Goal: Task Accomplishment & Management: Manage account settings

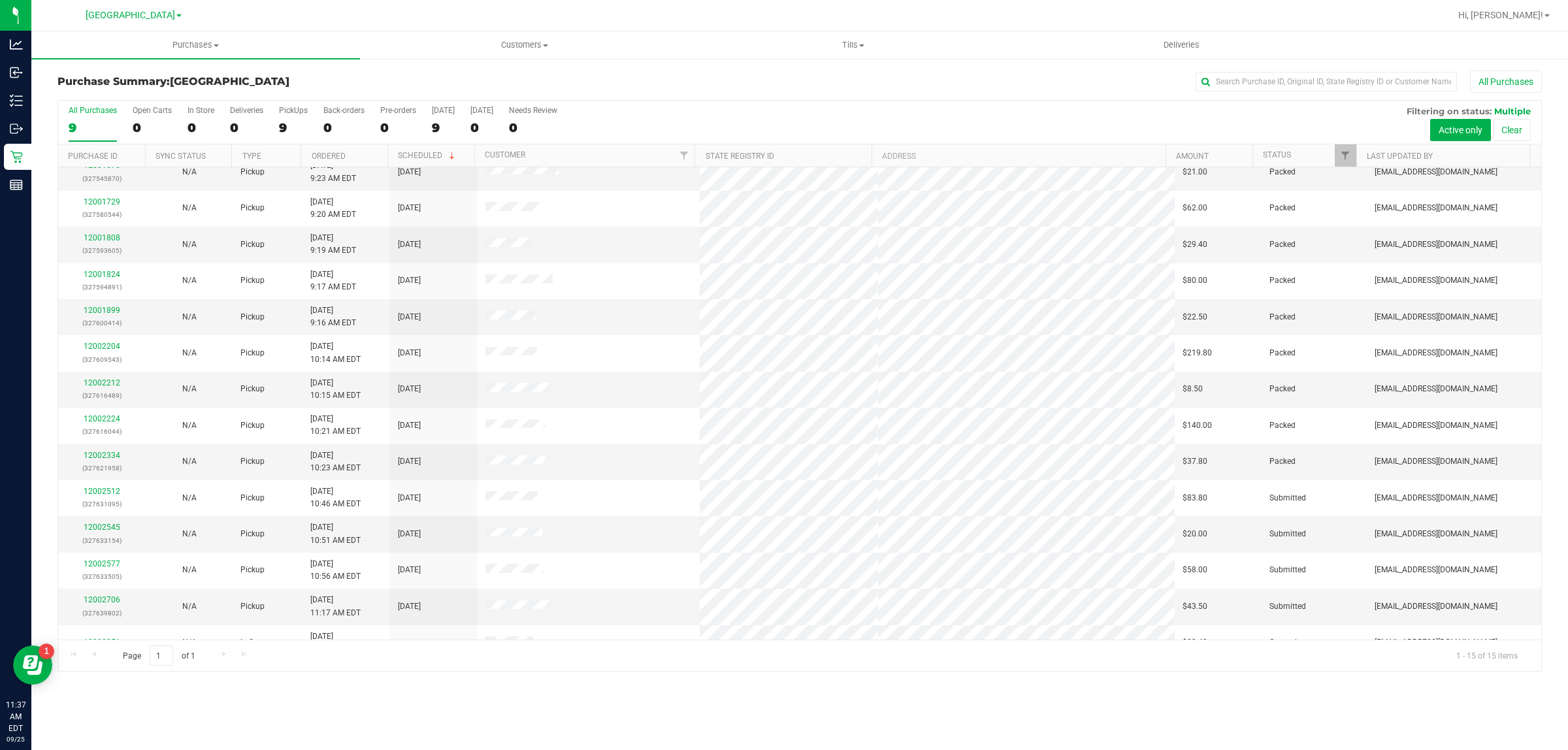
scroll to position [70, 0]
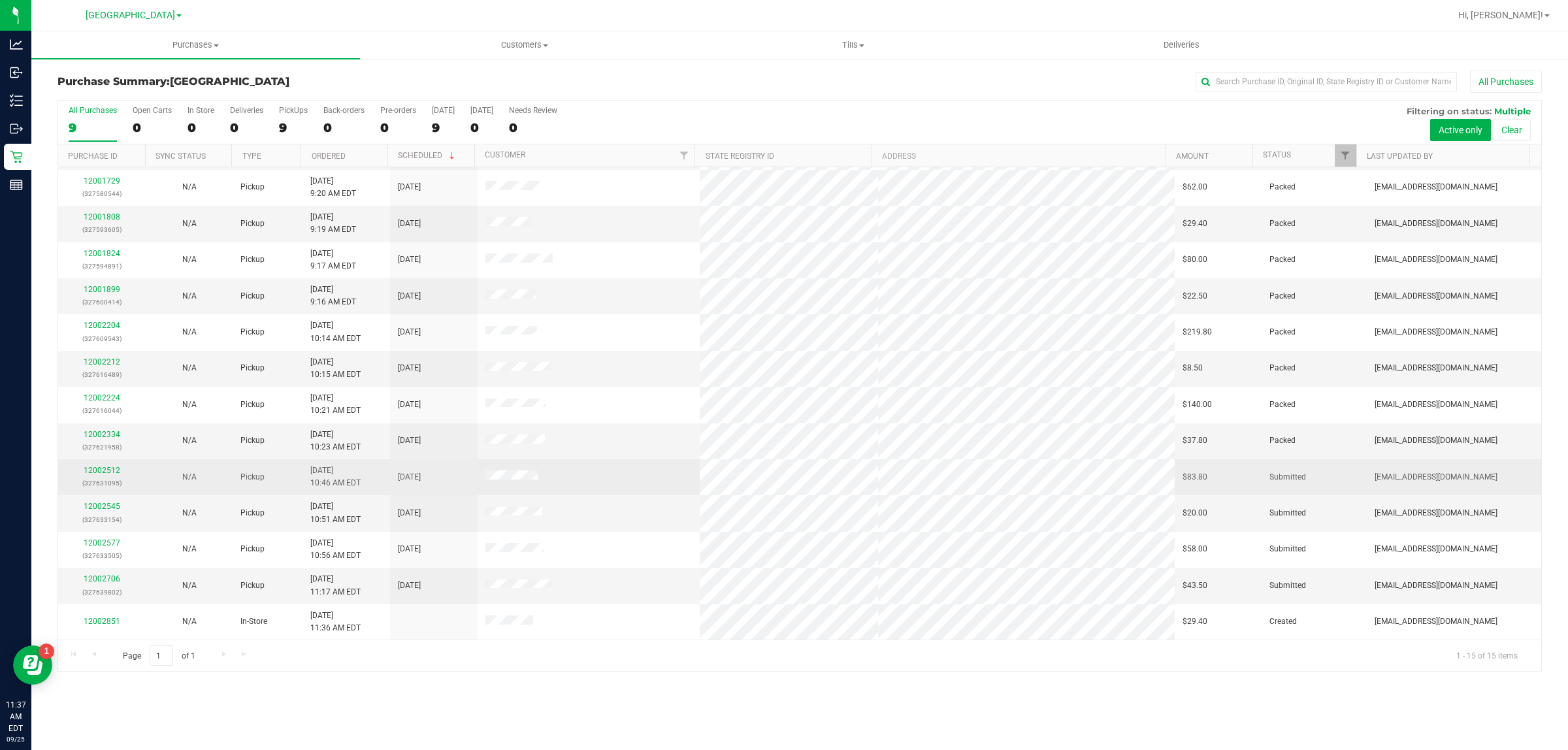
click at [98, 478] on p "(327631095)" at bounding box center [102, 483] width 72 height 13
click at [100, 470] on link "12002512" at bounding box center [102, 470] width 37 height 9
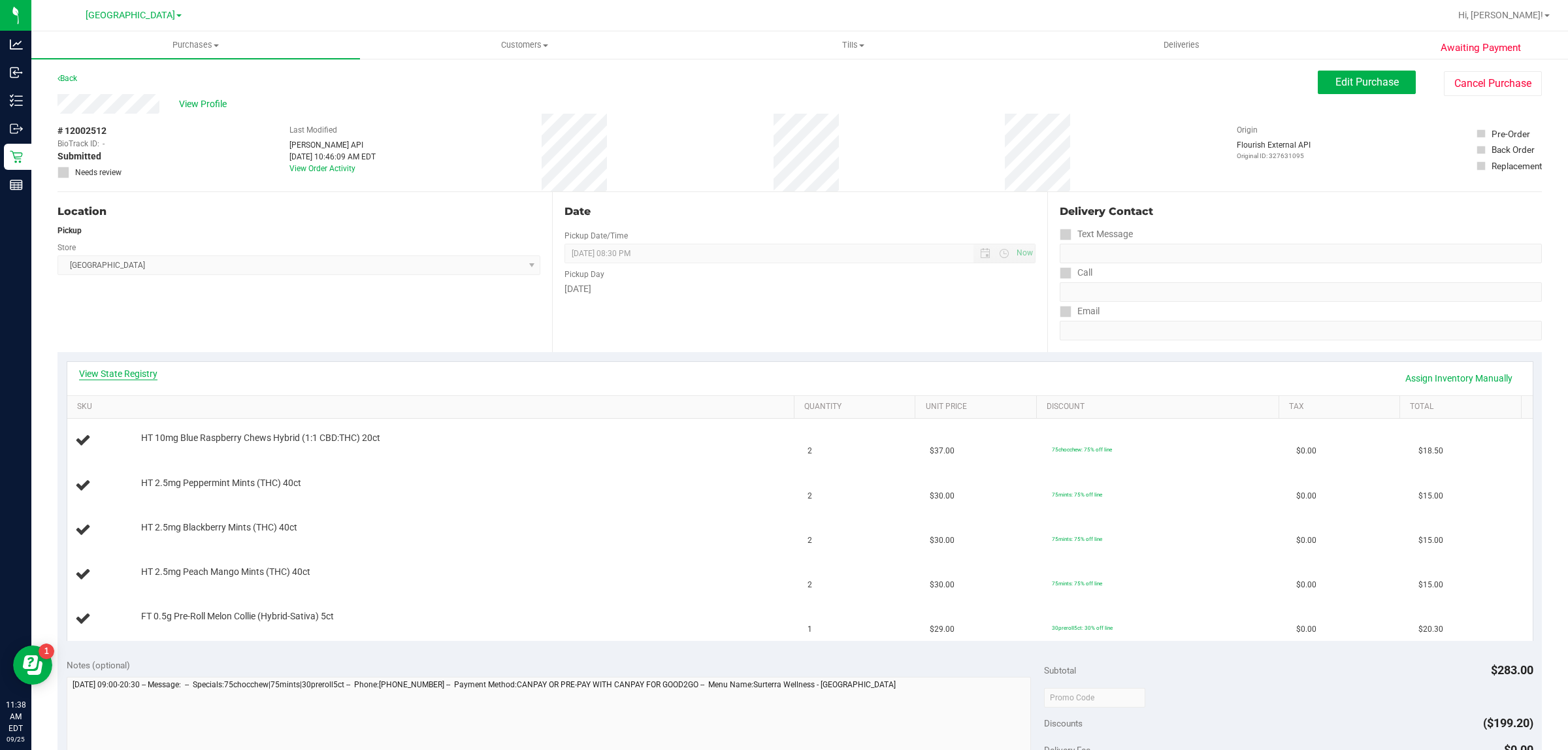
click at [96, 374] on link "View State Registry" at bounding box center [118, 373] width 78 height 13
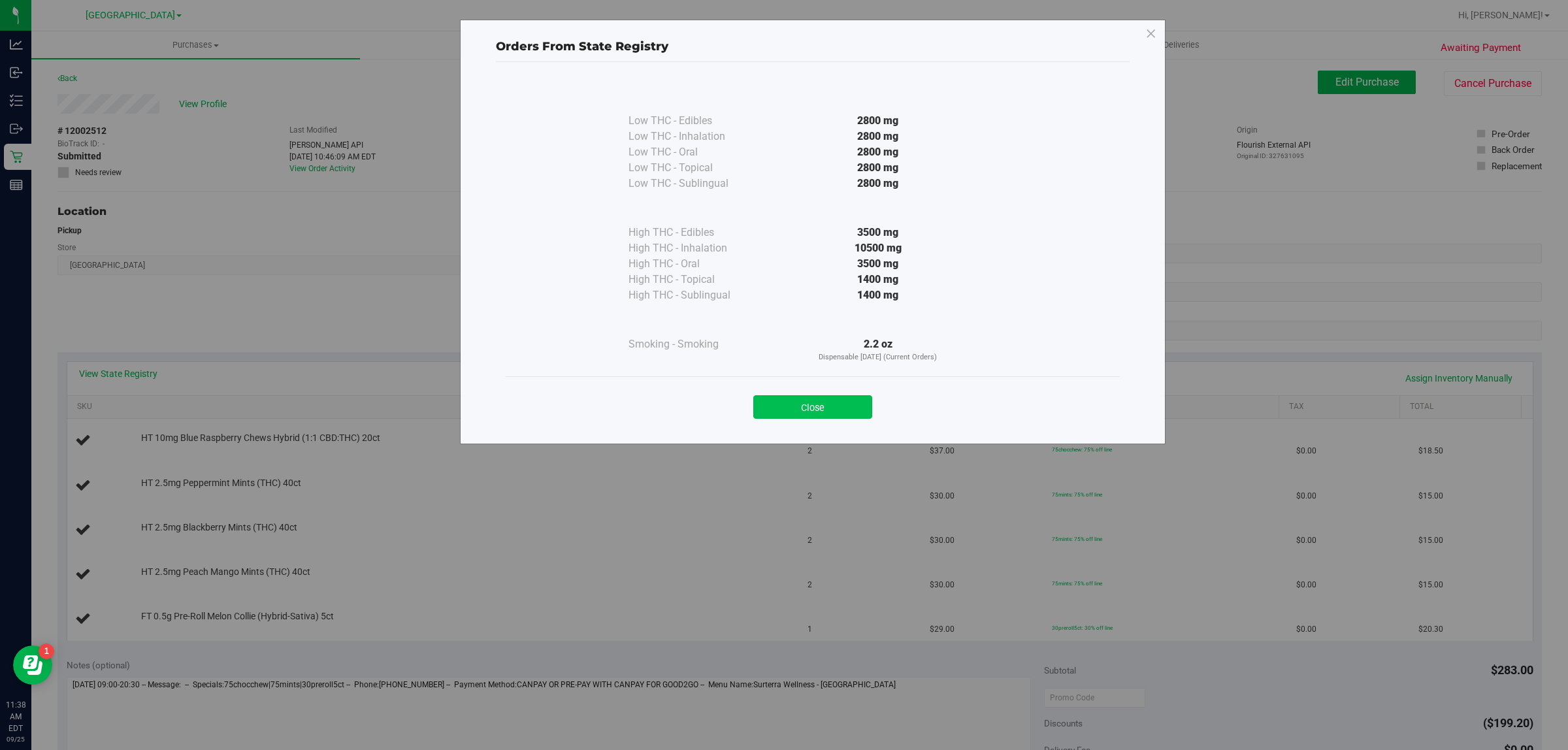
click at [775, 407] on button "Close" at bounding box center [813, 406] width 119 height 23
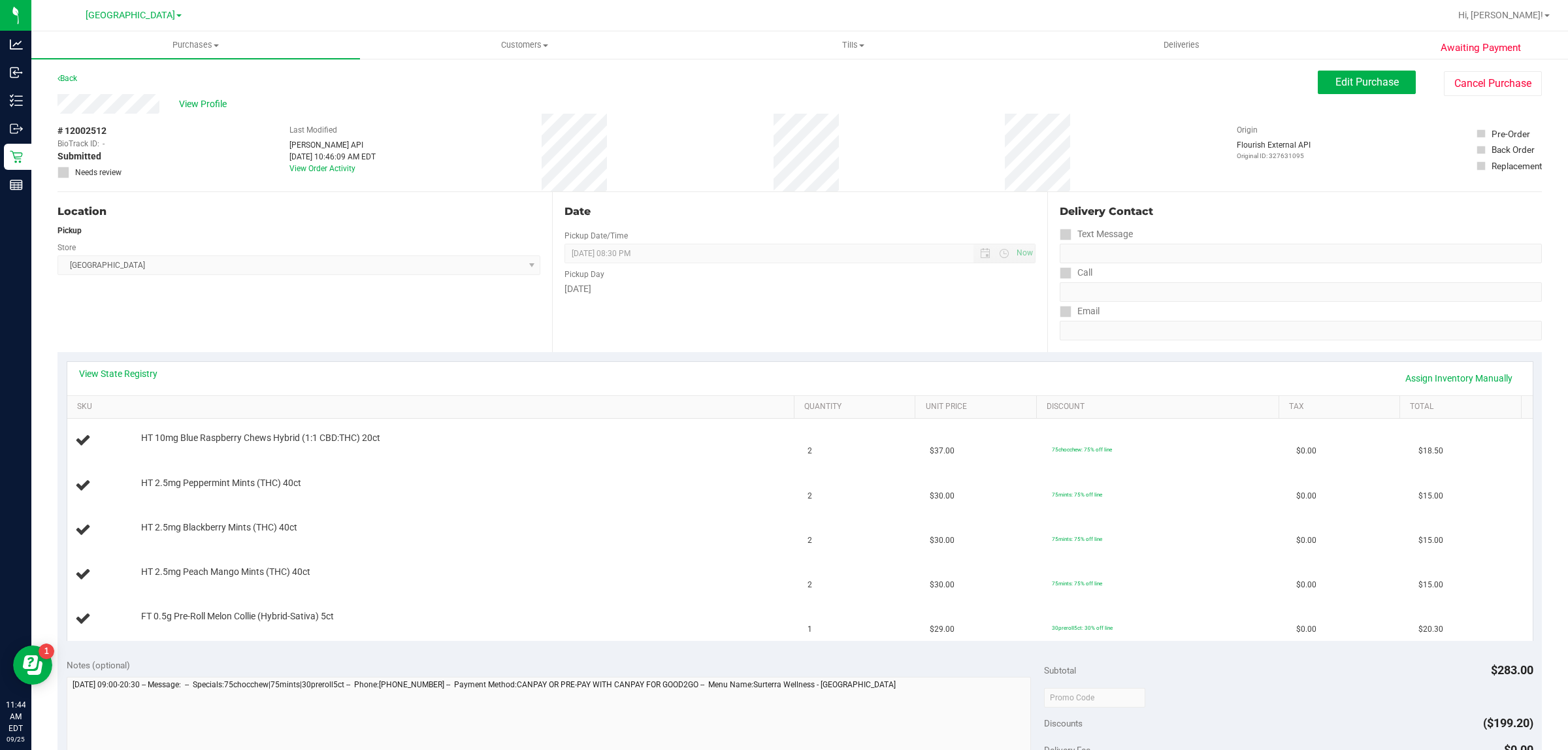
click at [378, 299] on div "Location Pickup Store [GEOGRAPHIC_DATA] WC Select Store [PERSON_NAME][GEOGRAPHI…" at bounding box center [305, 272] width 495 height 160
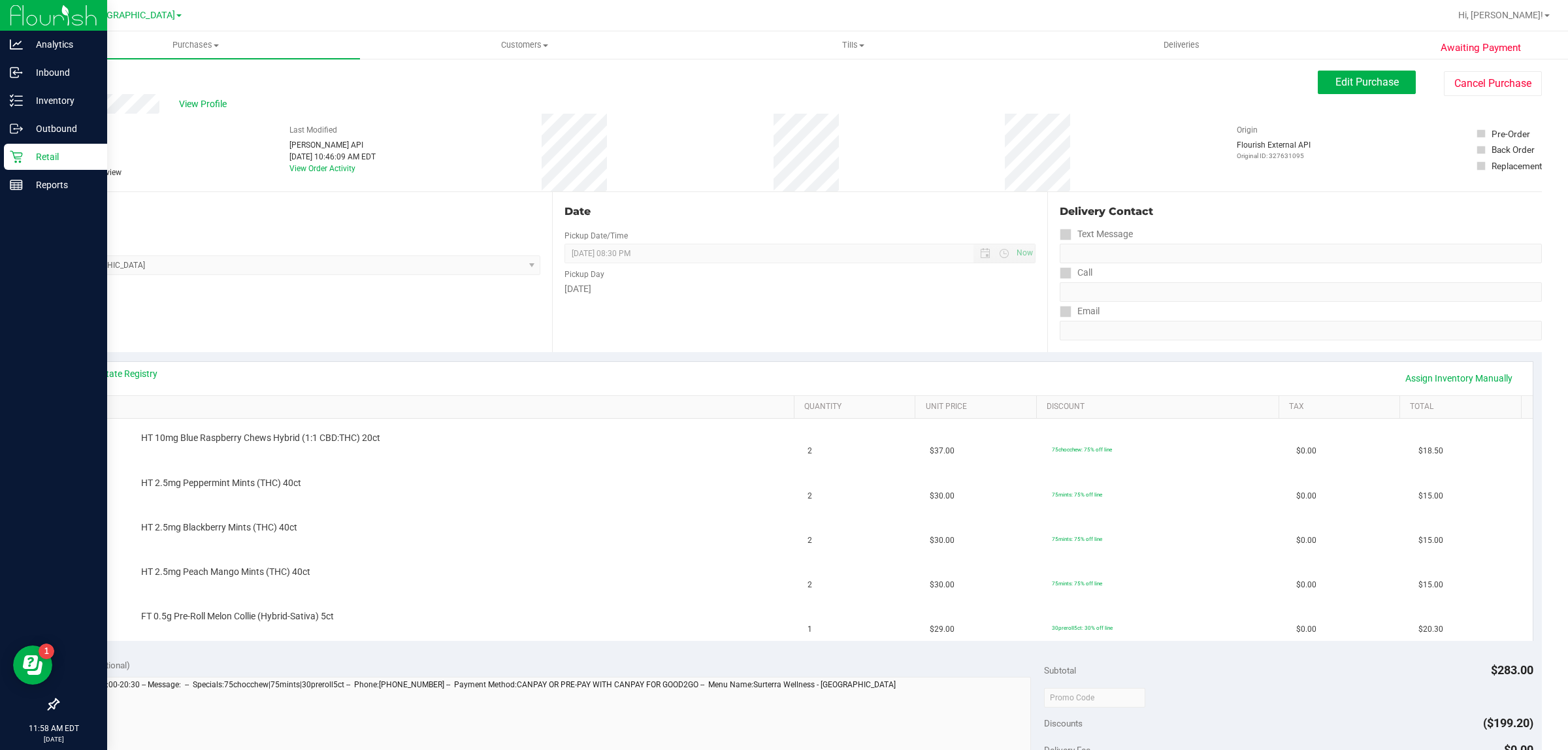
click at [15, 157] on icon at bounding box center [16, 156] width 13 height 13
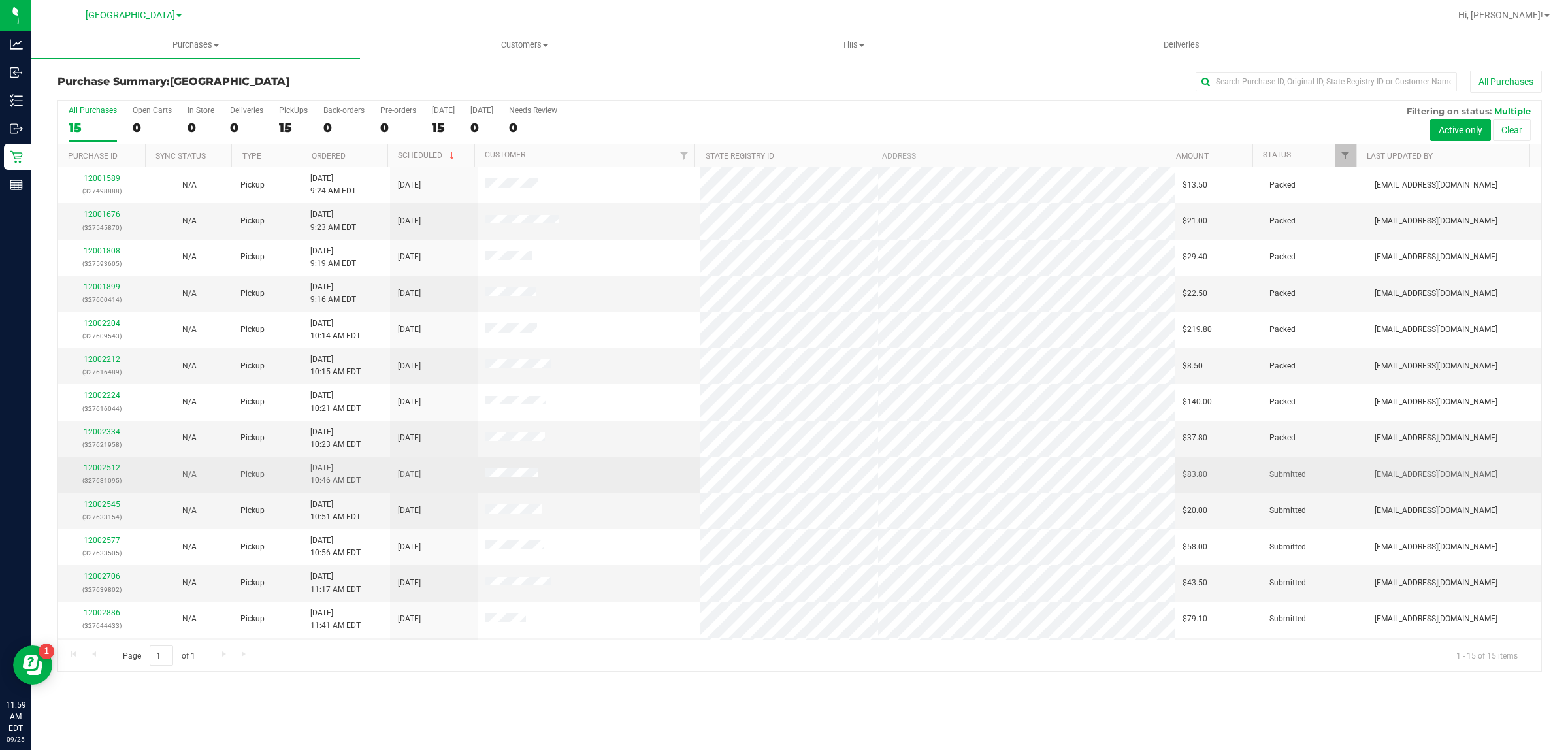
click at [87, 469] on link "12002512" at bounding box center [102, 468] width 37 height 9
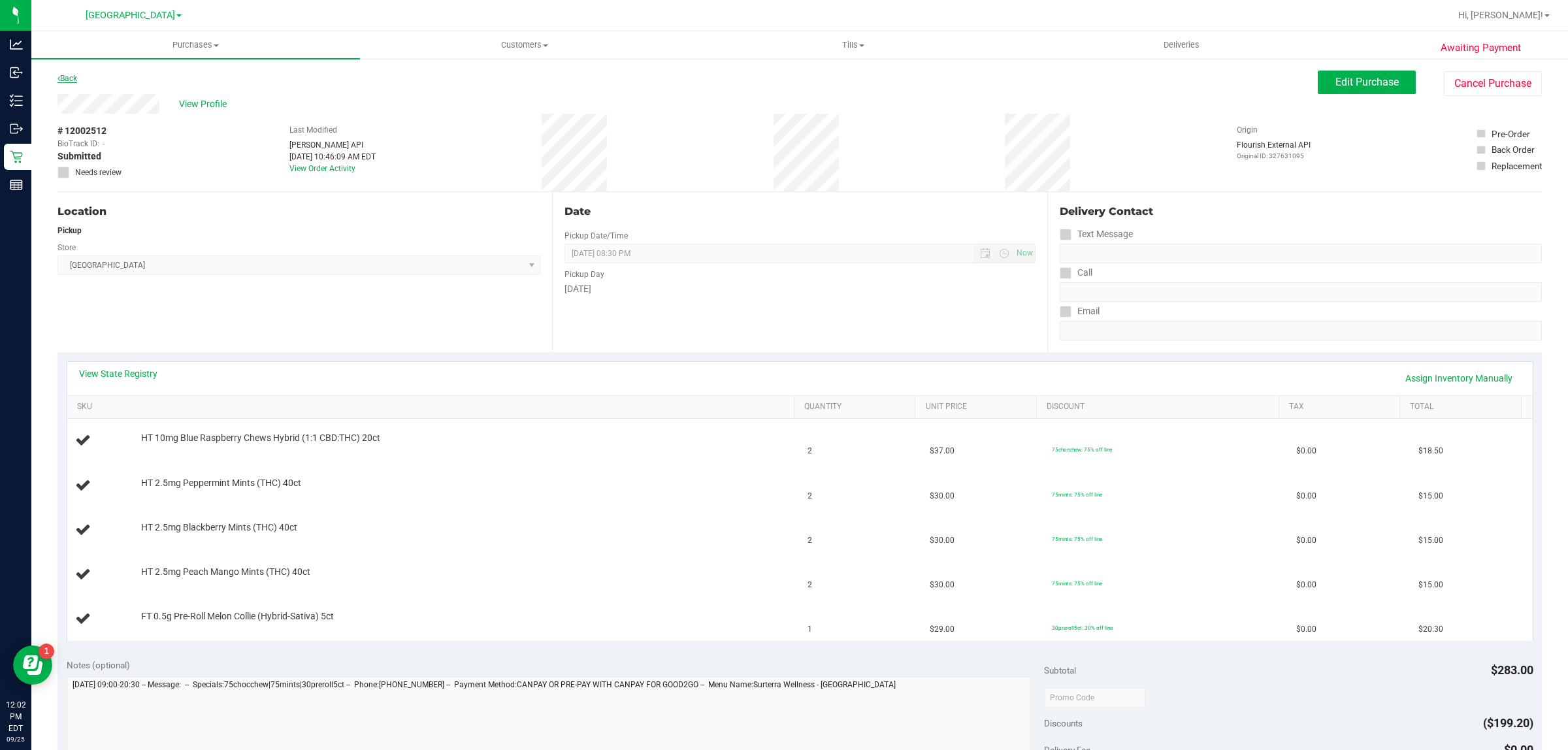
click at [70, 79] on link "Back" at bounding box center [67, 78] width 20 height 9
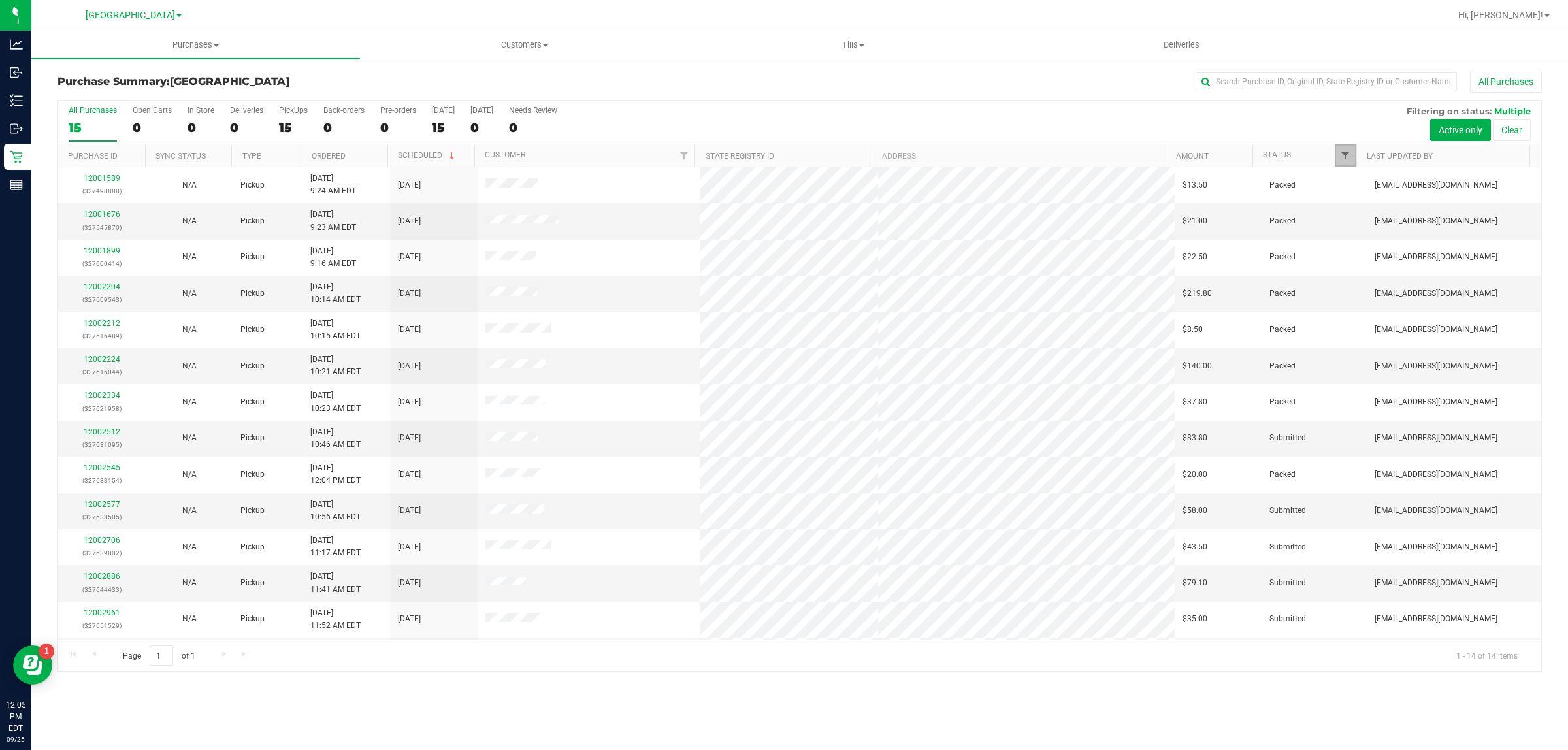
click at [1348, 152] on span "Filter" at bounding box center [1346, 156] width 11 height 11
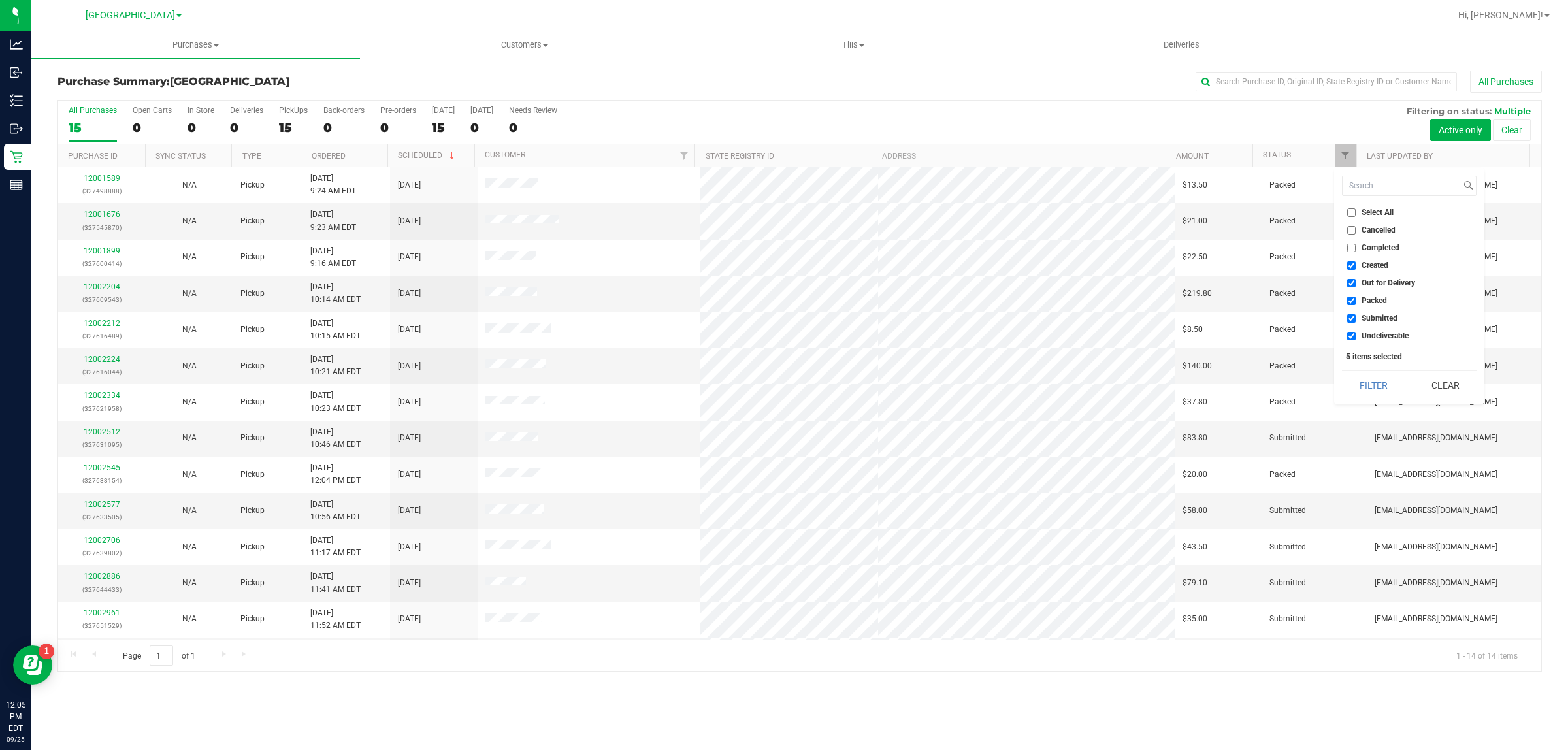
click at [1350, 335] on input "Undeliverable" at bounding box center [1351, 335] width 8 height 8
checkbox input "false"
click at [1353, 301] on input "Packed" at bounding box center [1351, 300] width 8 height 8
checkbox input "false"
click at [1351, 284] on input "Out for Delivery" at bounding box center [1351, 282] width 8 height 8
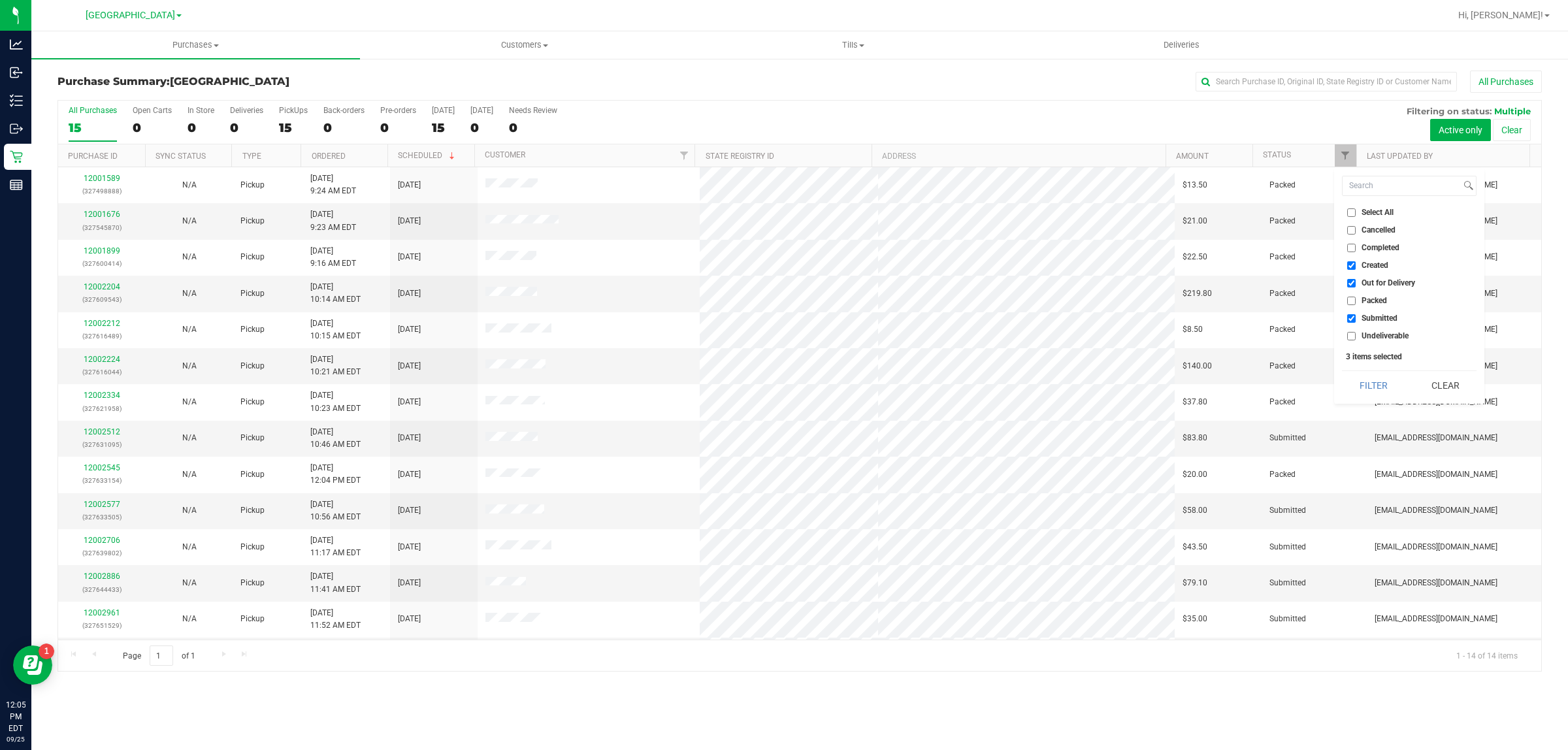
checkbox input "false"
click at [1350, 263] on input "Created" at bounding box center [1351, 265] width 8 height 8
checkbox input "false"
click at [1363, 392] on button "Filter" at bounding box center [1374, 386] width 63 height 29
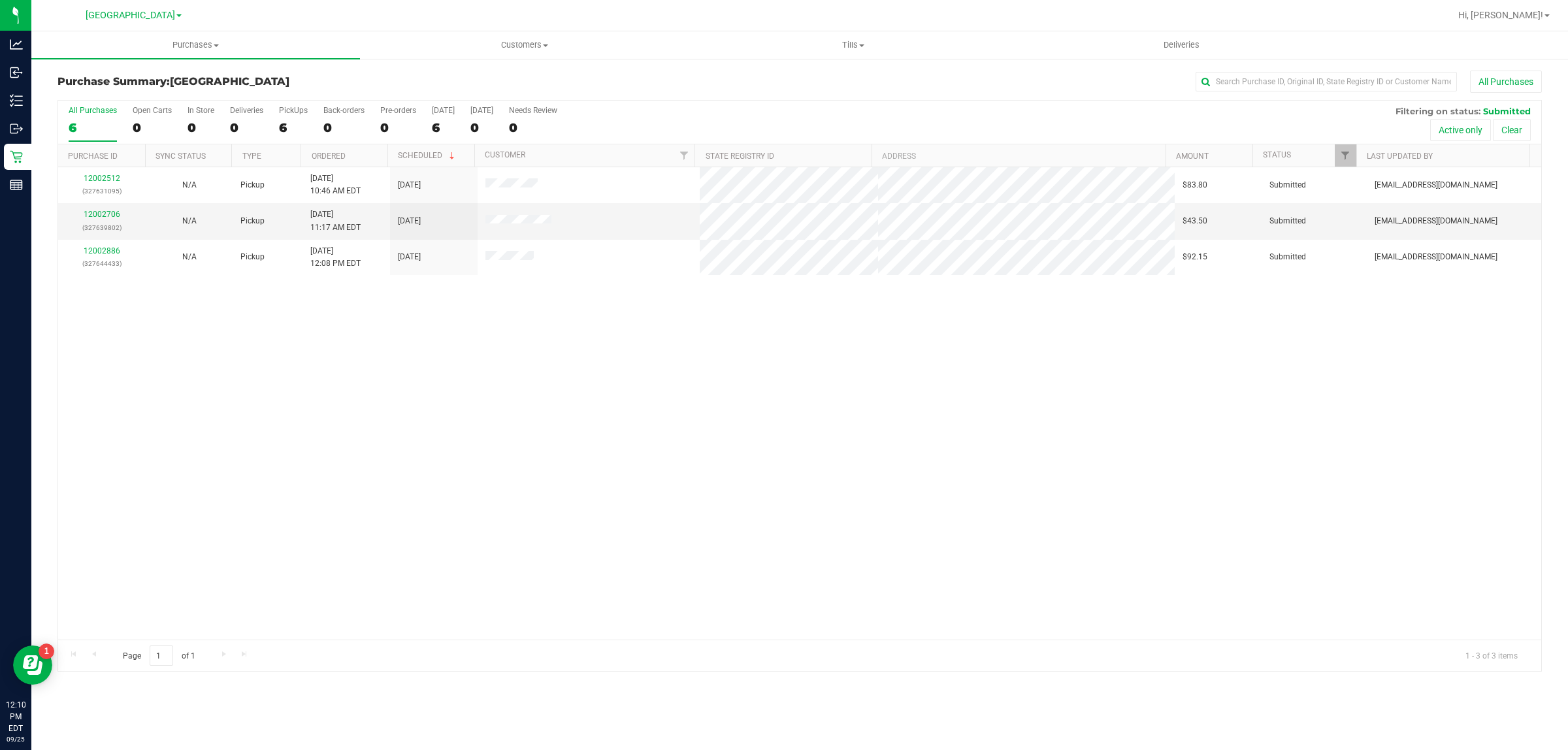
click at [668, 510] on div "12002512 (327631095) N/A Pickup [DATE] 10:46 AM EDT 9/25/2025 $83.80 Submitted …" at bounding box center [800, 403] width 1483 height 472
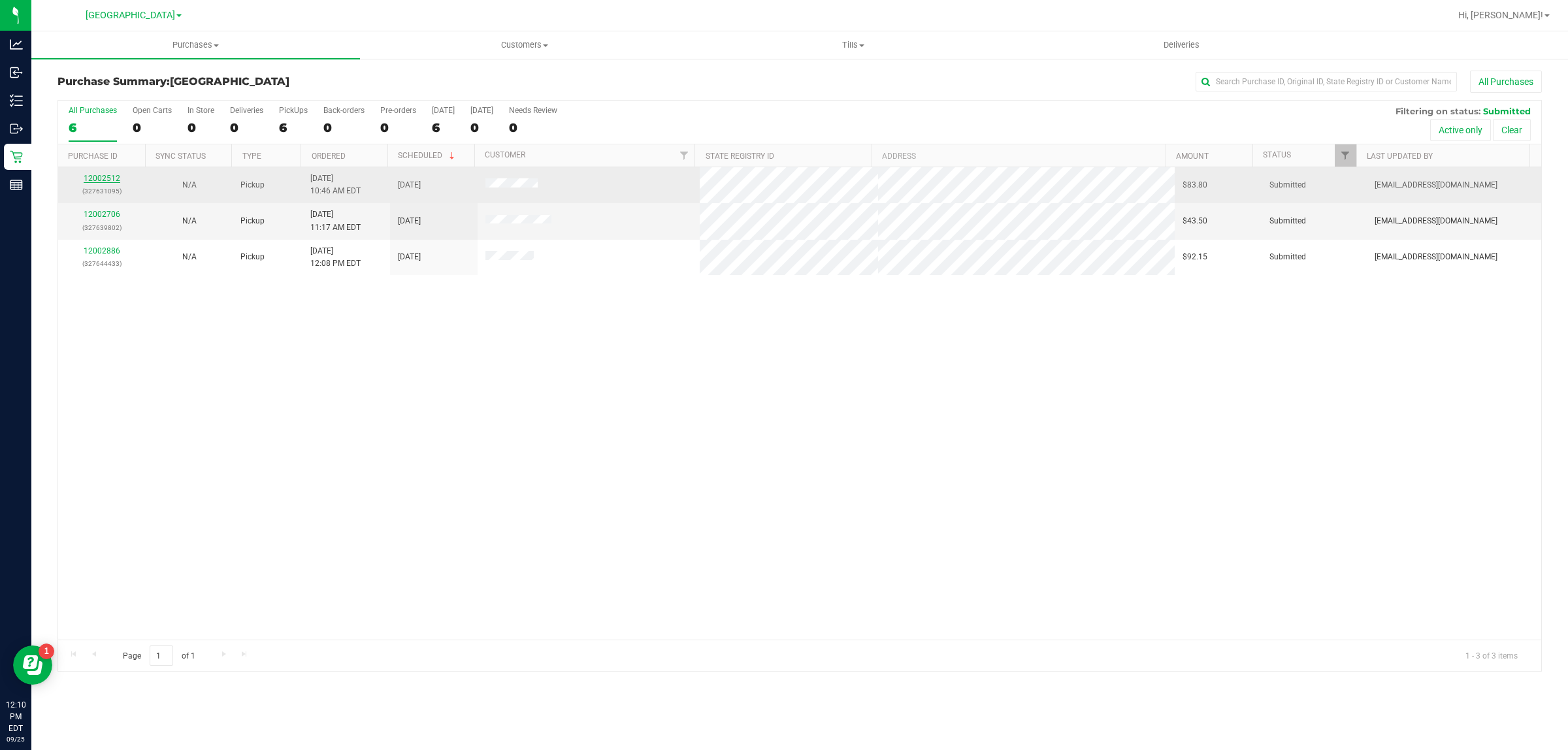
click at [106, 178] on link "12002512" at bounding box center [102, 178] width 37 height 9
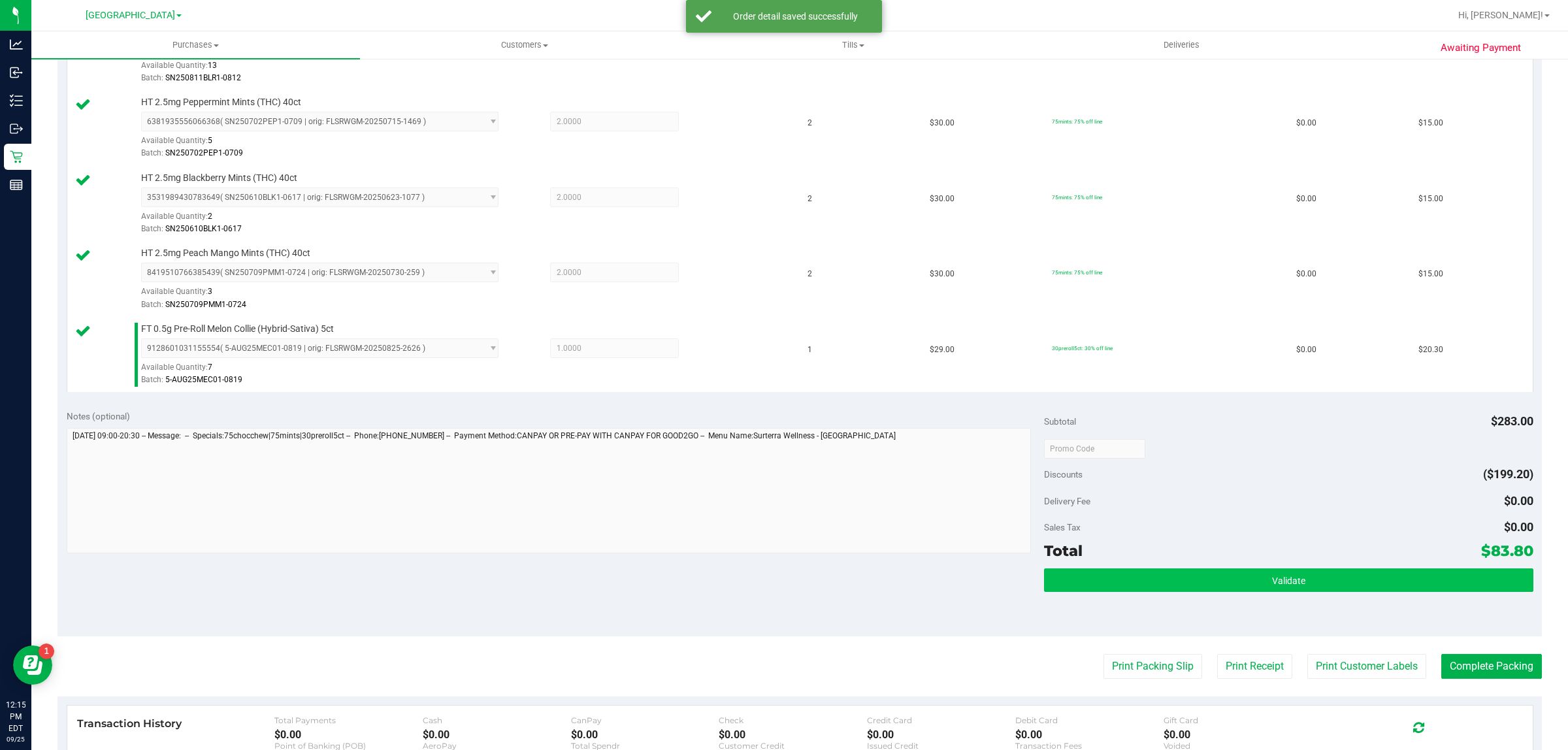
scroll to position [408, 0]
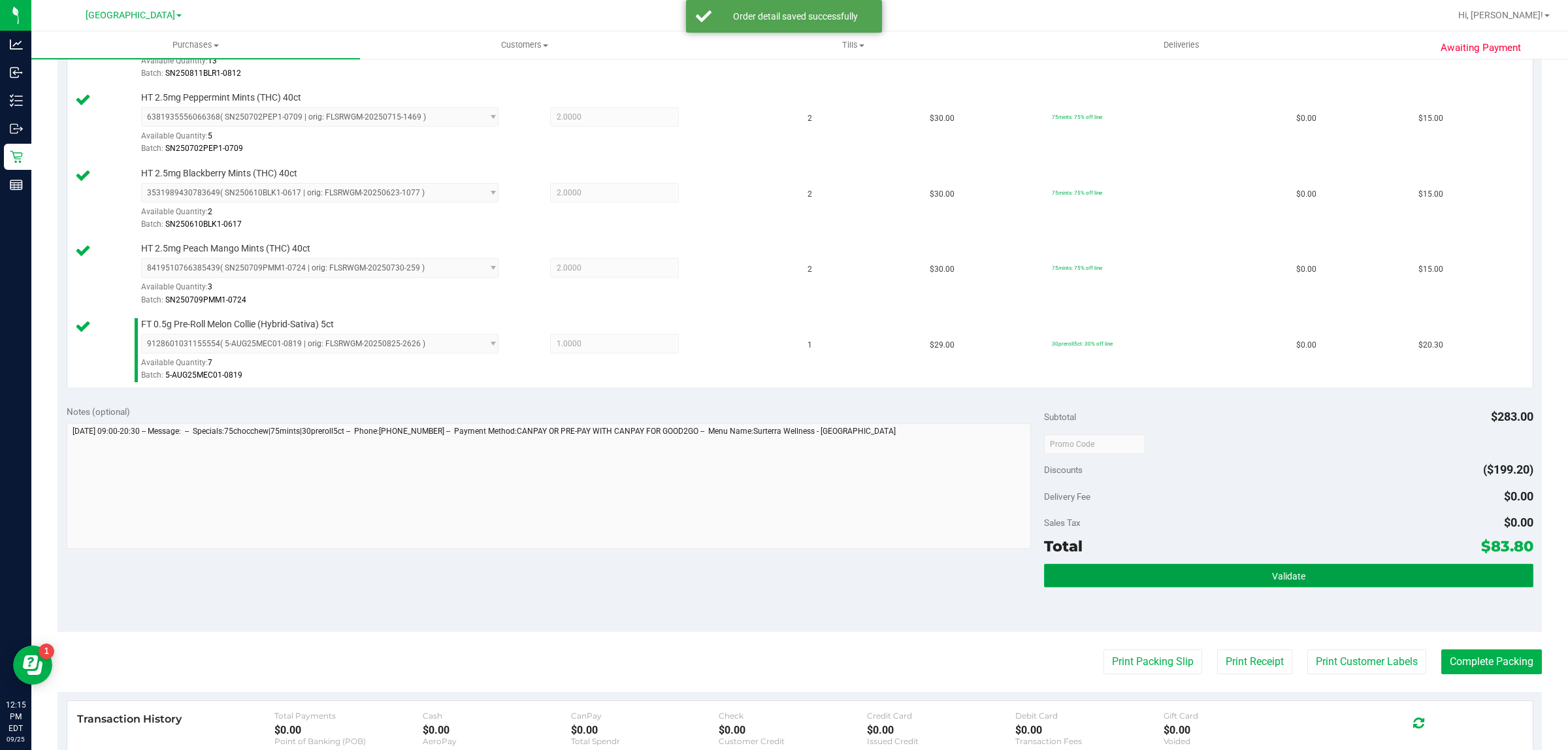
click at [1220, 574] on button "Validate" at bounding box center [1288, 576] width 488 height 23
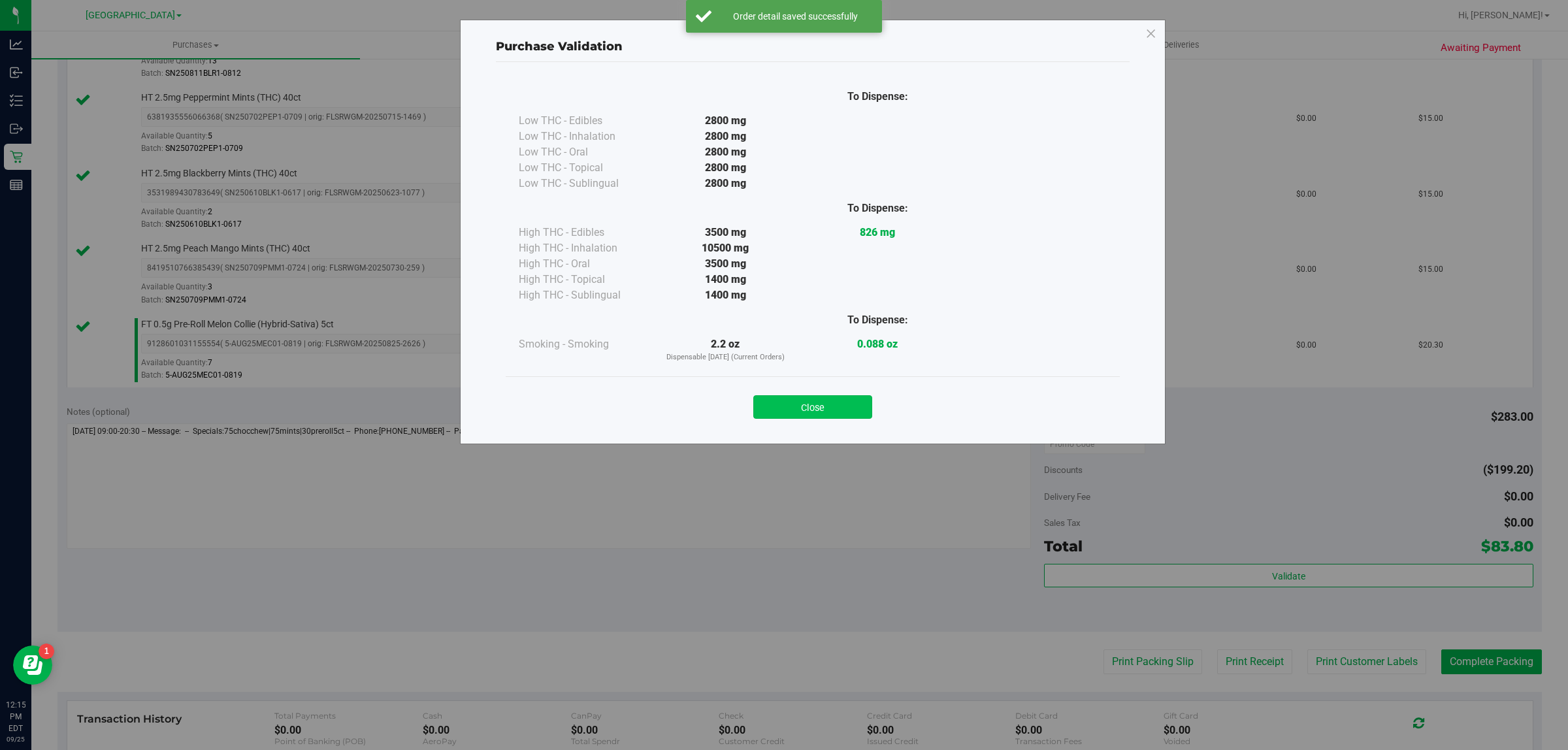
click at [818, 406] on button "Close" at bounding box center [813, 406] width 119 height 23
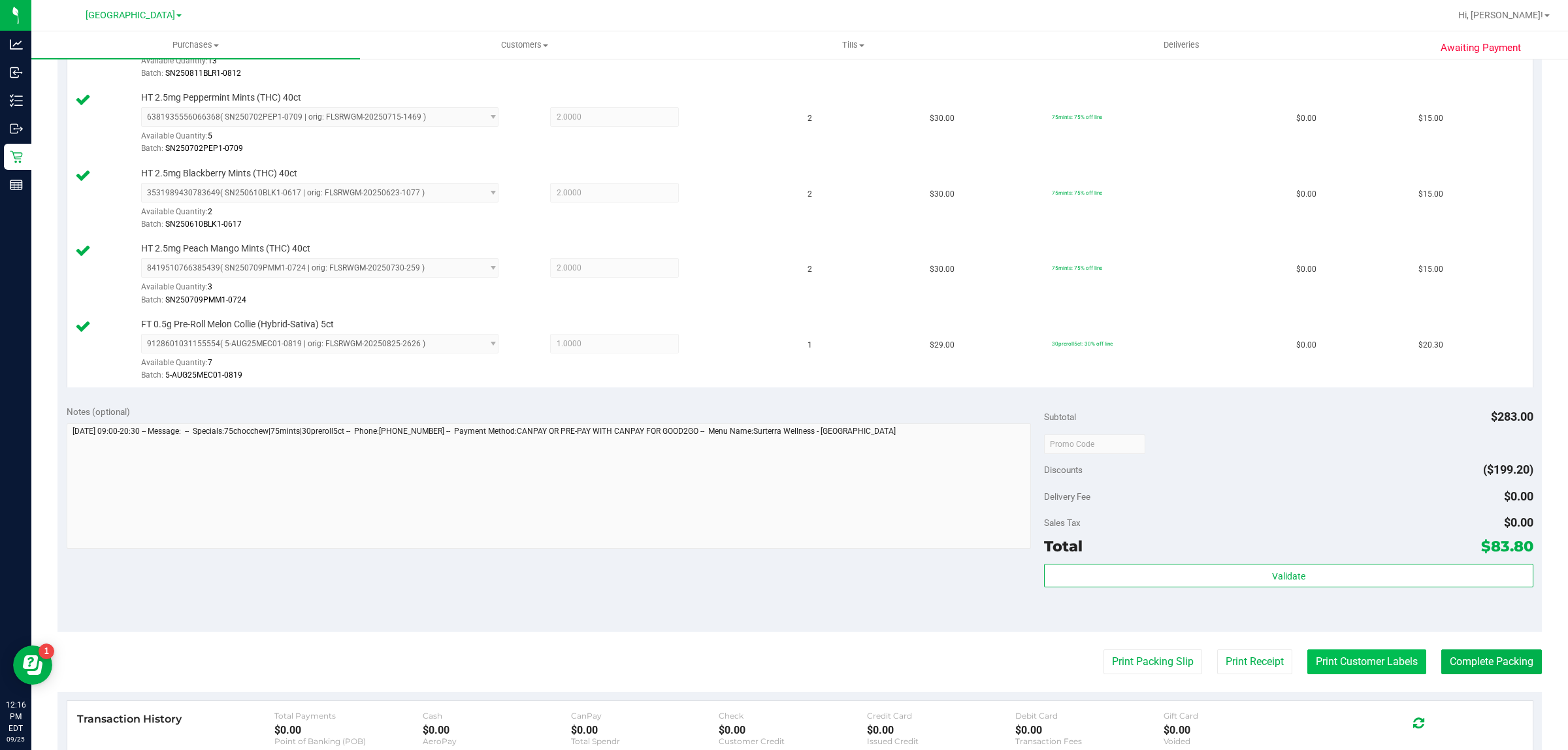
click at [1363, 667] on button "Print Customer Labels" at bounding box center [1367, 662] width 119 height 25
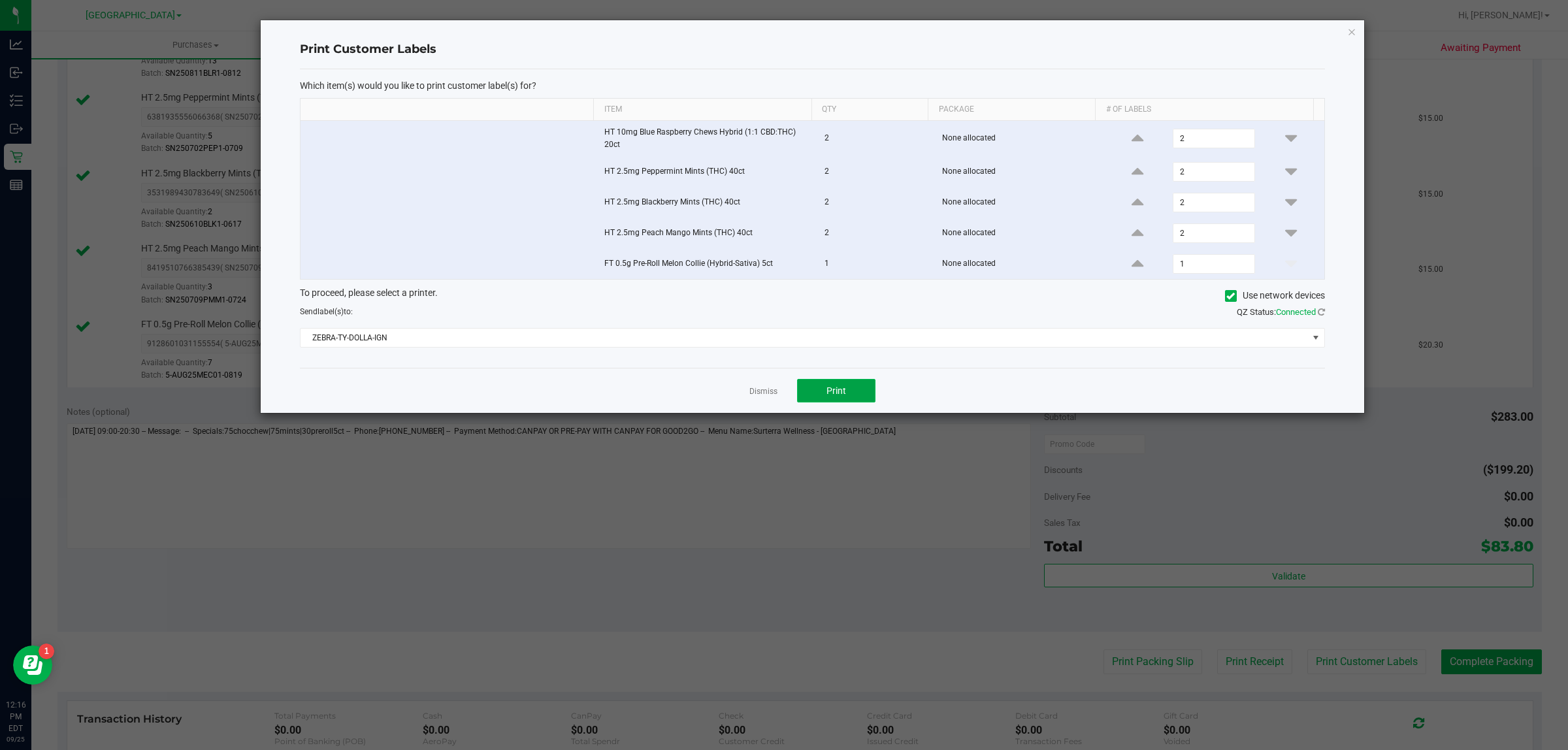
click at [837, 383] on button "Print" at bounding box center [836, 390] width 78 height 23
click at [769, 397] on link "Dismiss" at bounding box center [763, 391] width 28 height 11
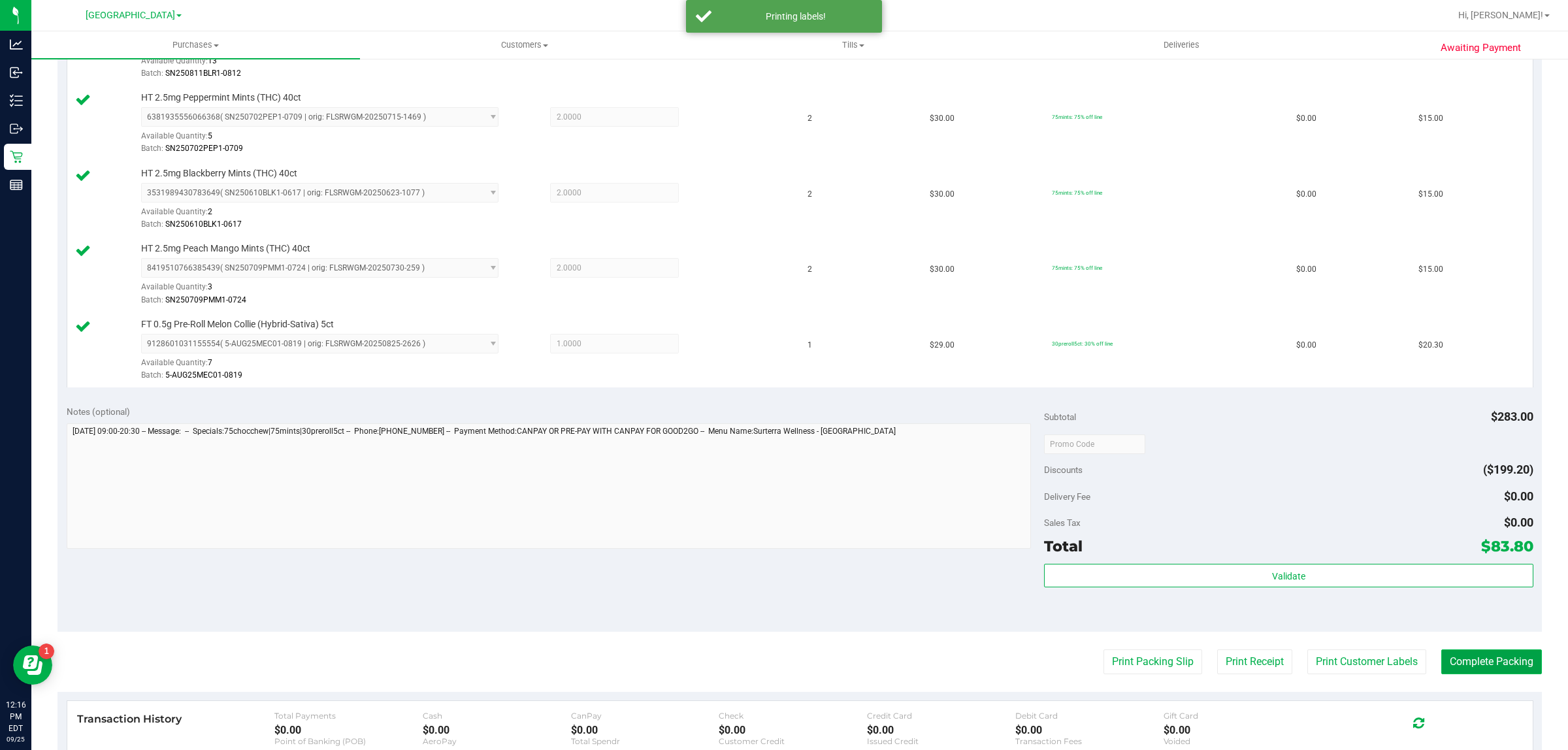
click at [1485, 665] on button "Complete Packing" at bounding box center [1492, 662] width 101 height 25
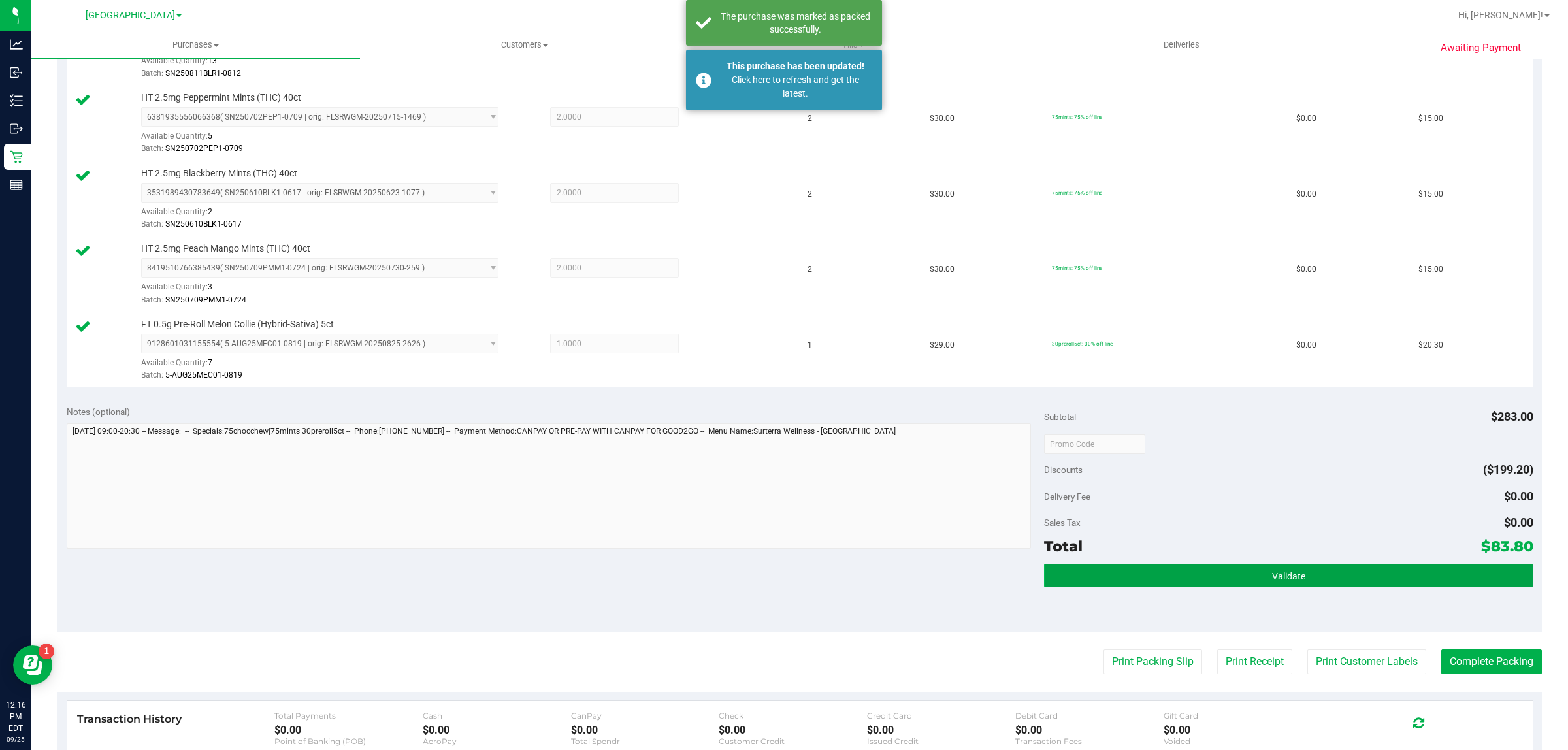
click at [1324, 567] on button "Validate" at bounding box center [1288, 576] width 488 height 23
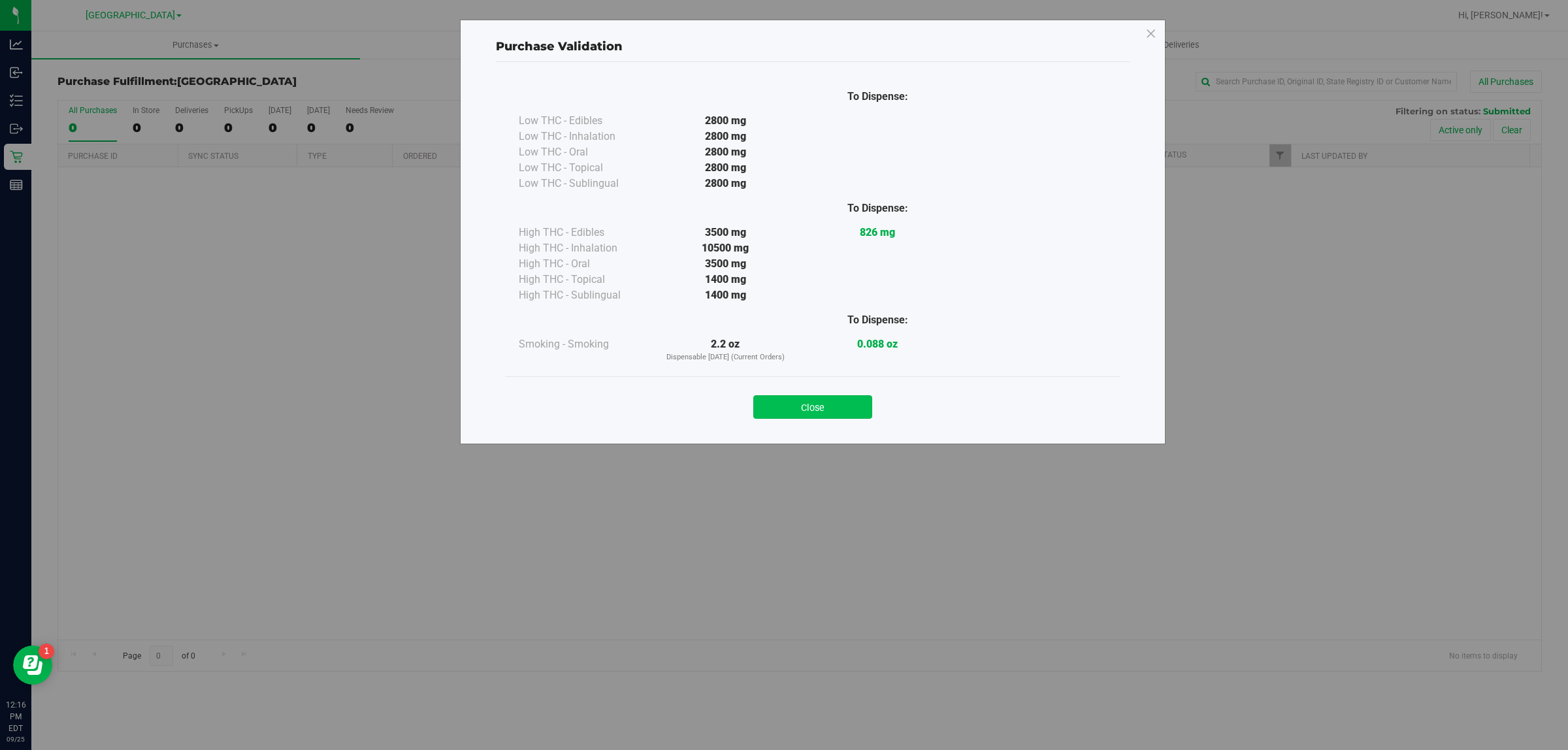
click at [827, 400] on button "Close" at bounding box center [813, 406] width 119 height 23
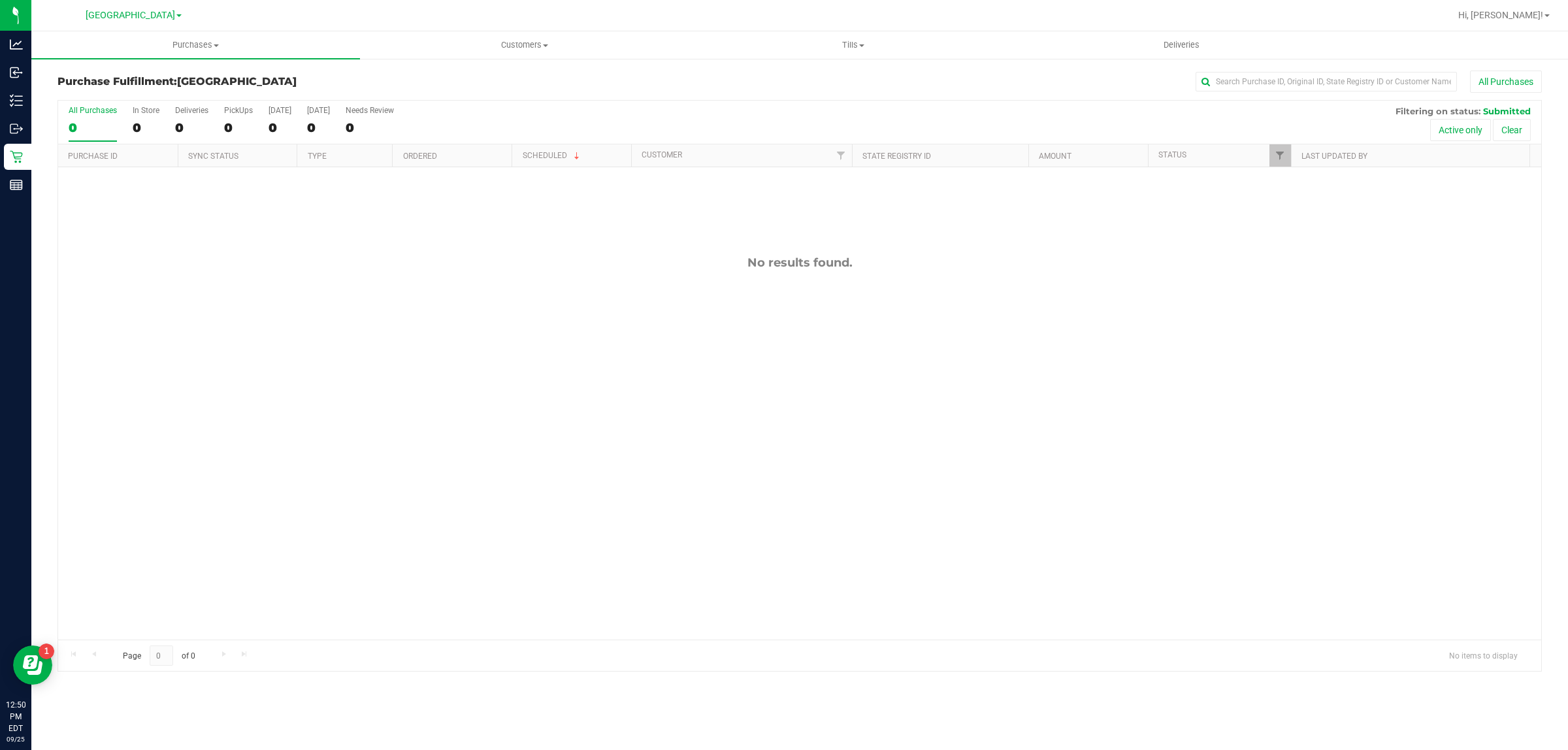
click at [433, 470] on div "No results found." at bounding box center [800, 447] width 1483 height 560
click at [567, 393] on div "No results found." at bounding box center [800, 447] width 1483 height 560
click at [1083, 408] on div "No results found." at bounding box center [800, 447] width 1483 height 560
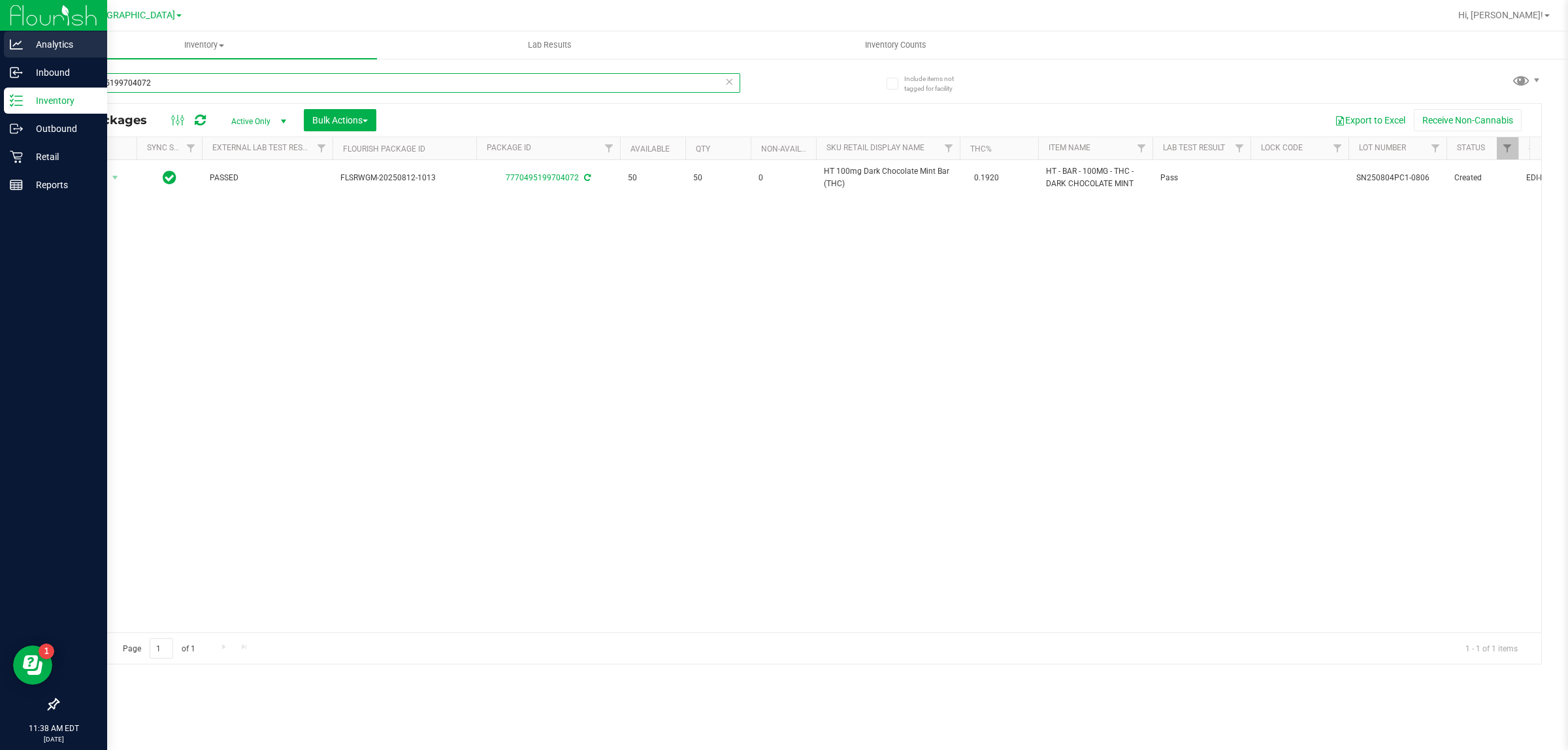
drag, startPoint x: 190, startPoint y: 83, endPoint x: 0, endPoint y: 49, distance: 193.0
click at [0, 49] on div "Analytics Inbound Inventory Outbound Retail Reports 11:38 AM EDT 09/25/2025 09/…" at bounding box center [784, 375] width 1568 height 750
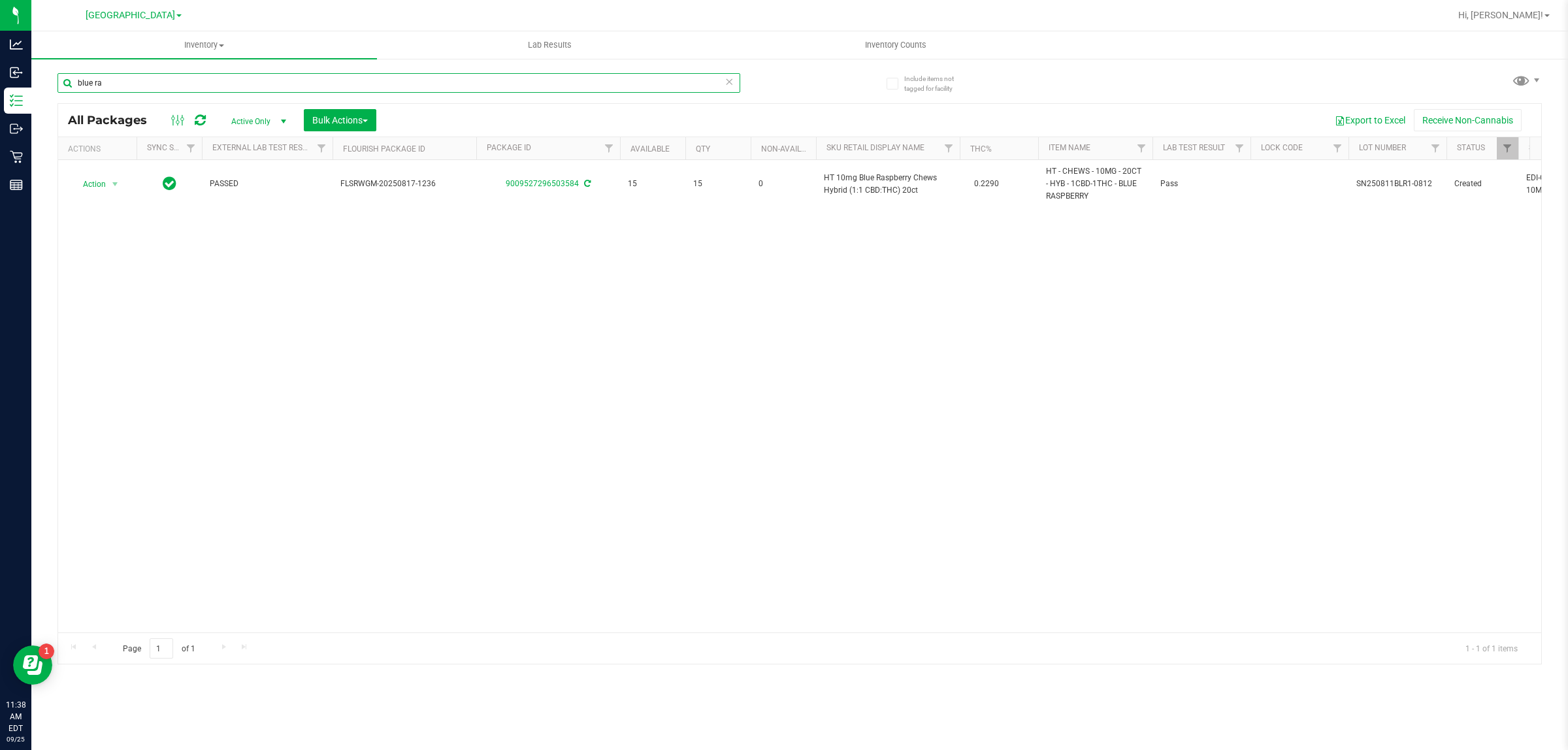
type input "blue ra"
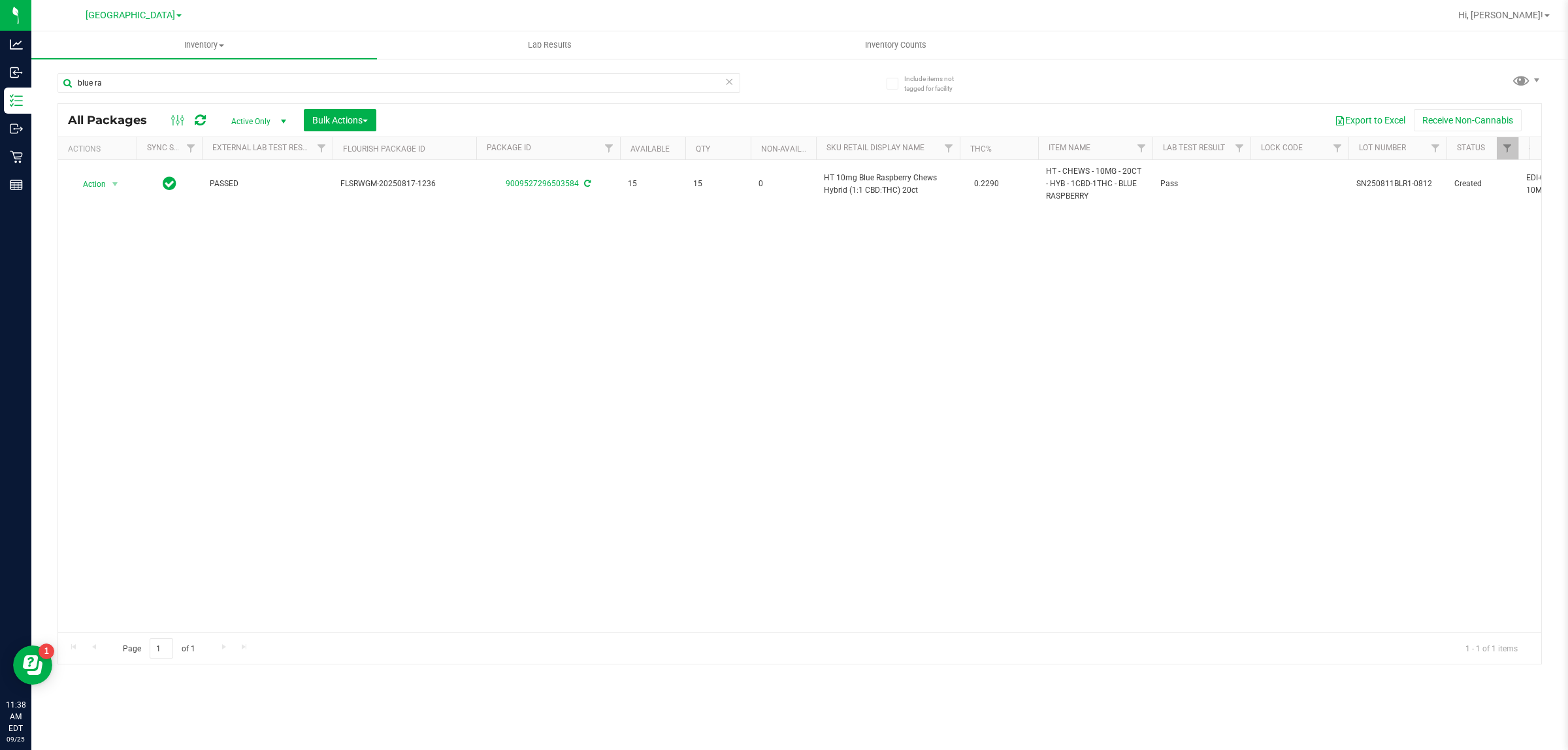
click at [768, 314] on div "Action Action Adjust qty Create package Edit attributes Global inventory Locate…" at bounding box center [800, 396] width 1483 height 472
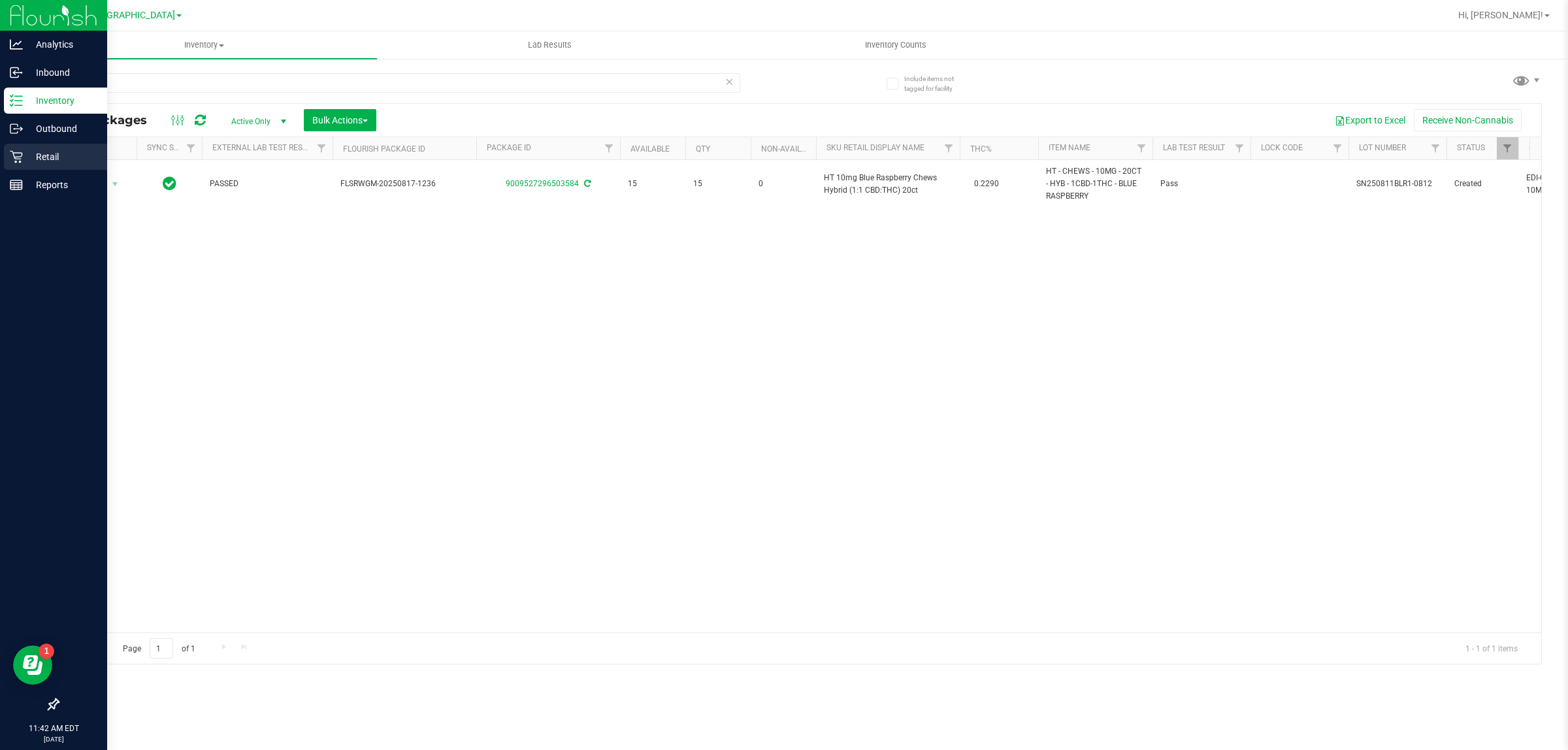
click at [12, 154] on icon at bounding box center [16, 156] width 13 height 13
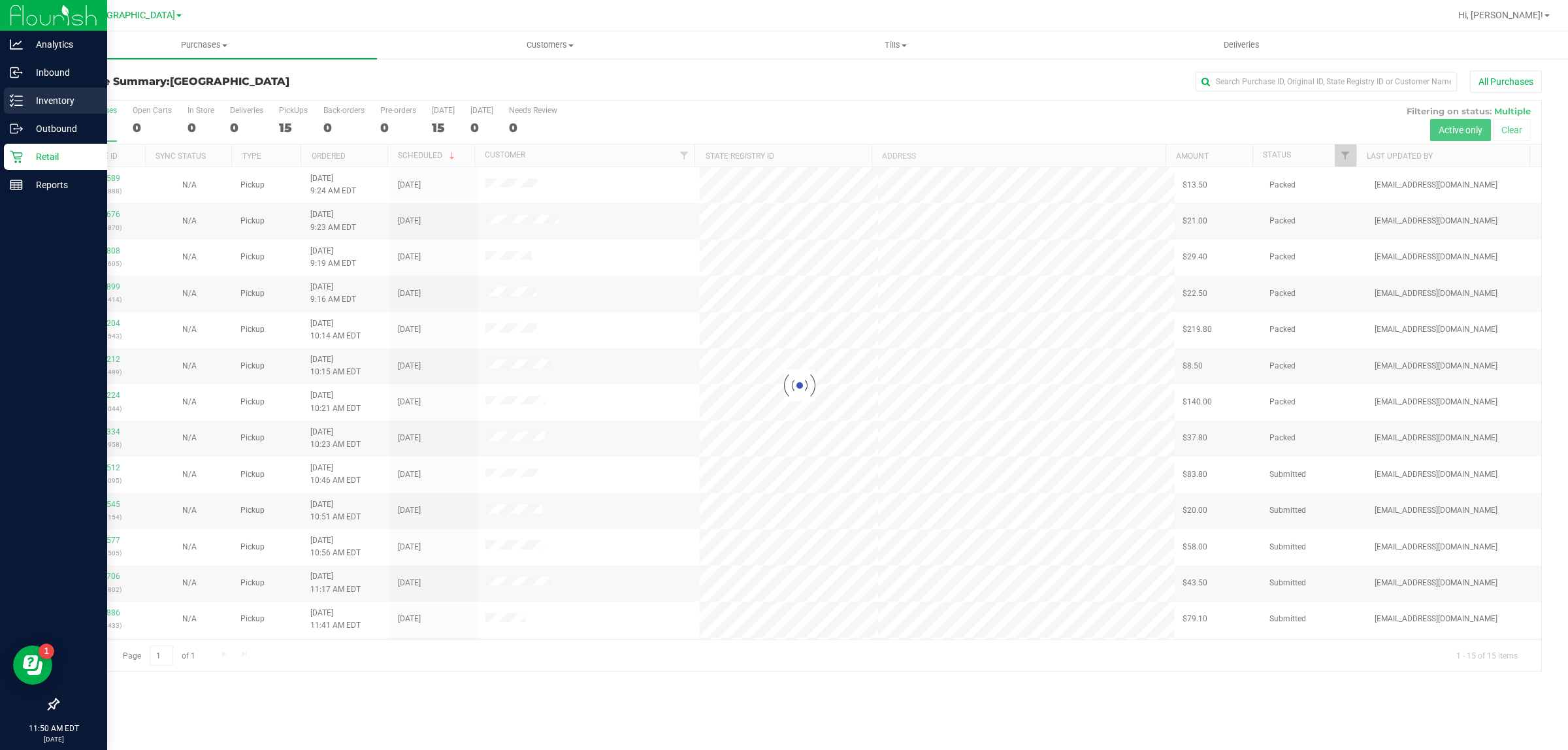
click at [16, 101] on line at bounding box center [19, 101] width 7 height 0
click at [40, 96] on p "Inventory" at bounding box center [61, 100] width 78 height 15
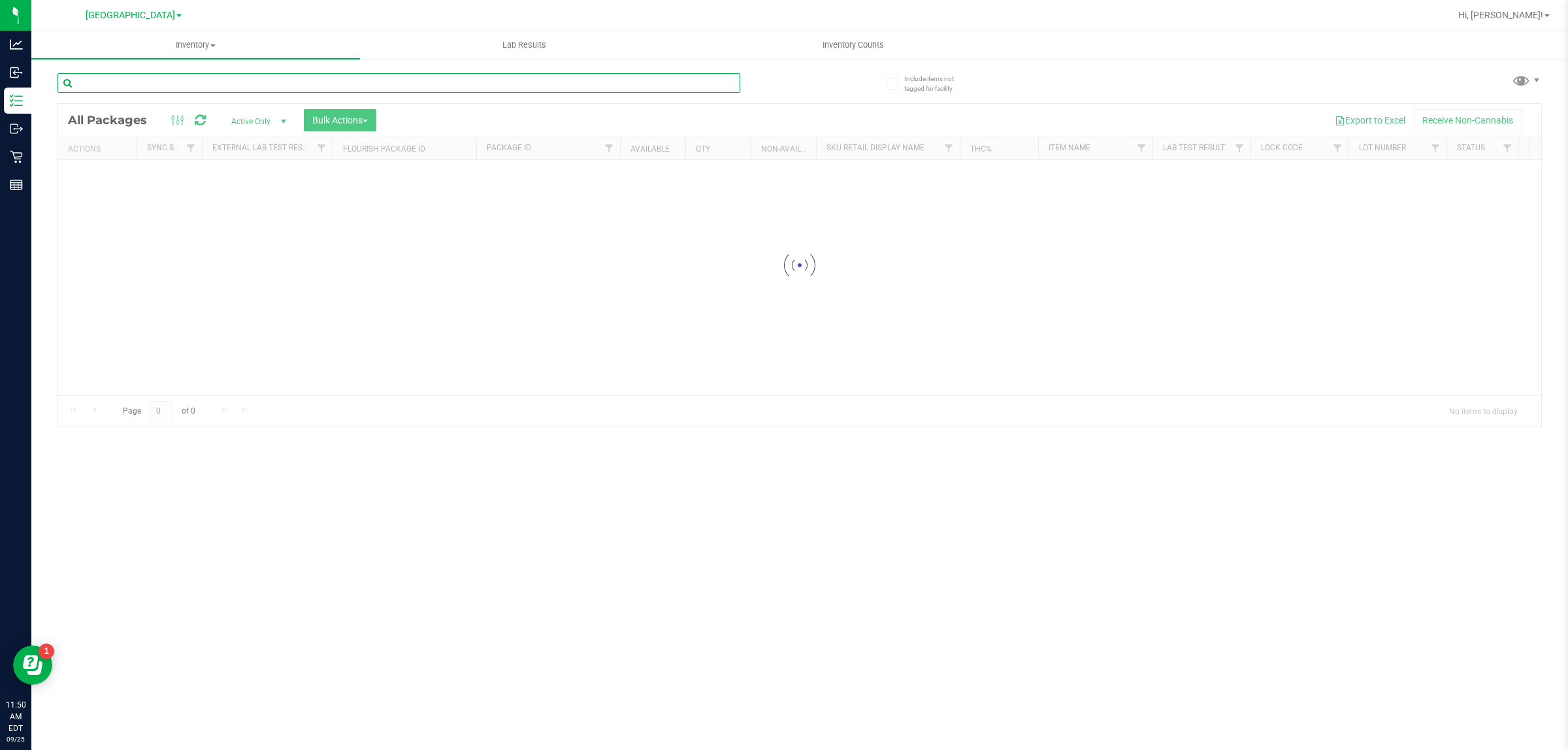
click at [306, 88] on input "text" at bounding box center [399, 83] width 683 height 20
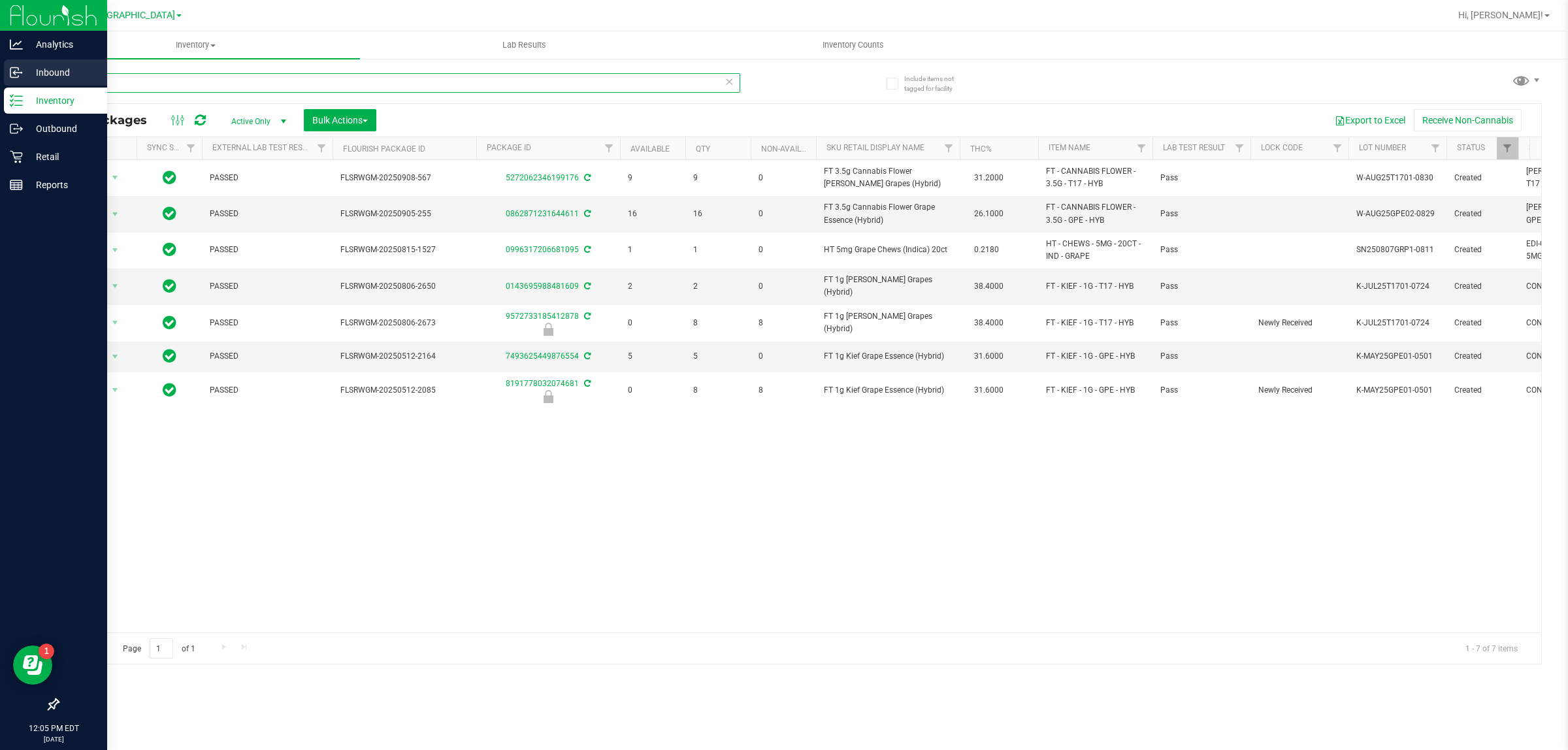
drag, startPoint x: 111, startPoint y: 85, endPoint x: 0, endPoint y: 80, distance: 111.1
click at [4, 80] on div "Analytics Inbound Inventory Outbound Retail Reports 12:05 PM EDT 09/25/2025 09/…" at bounding box center [784, 375] width 1568 height 750
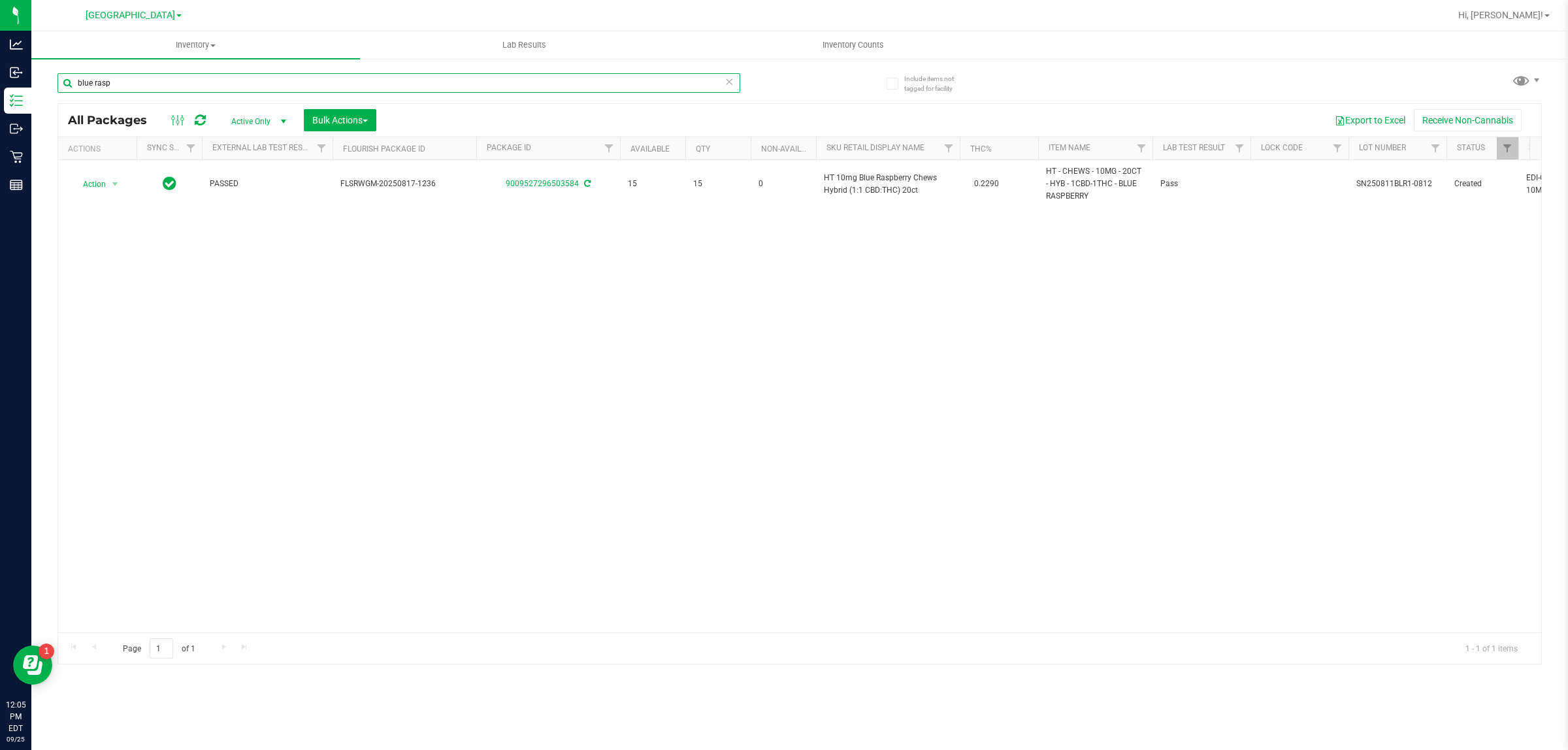
type input "blue rasp"
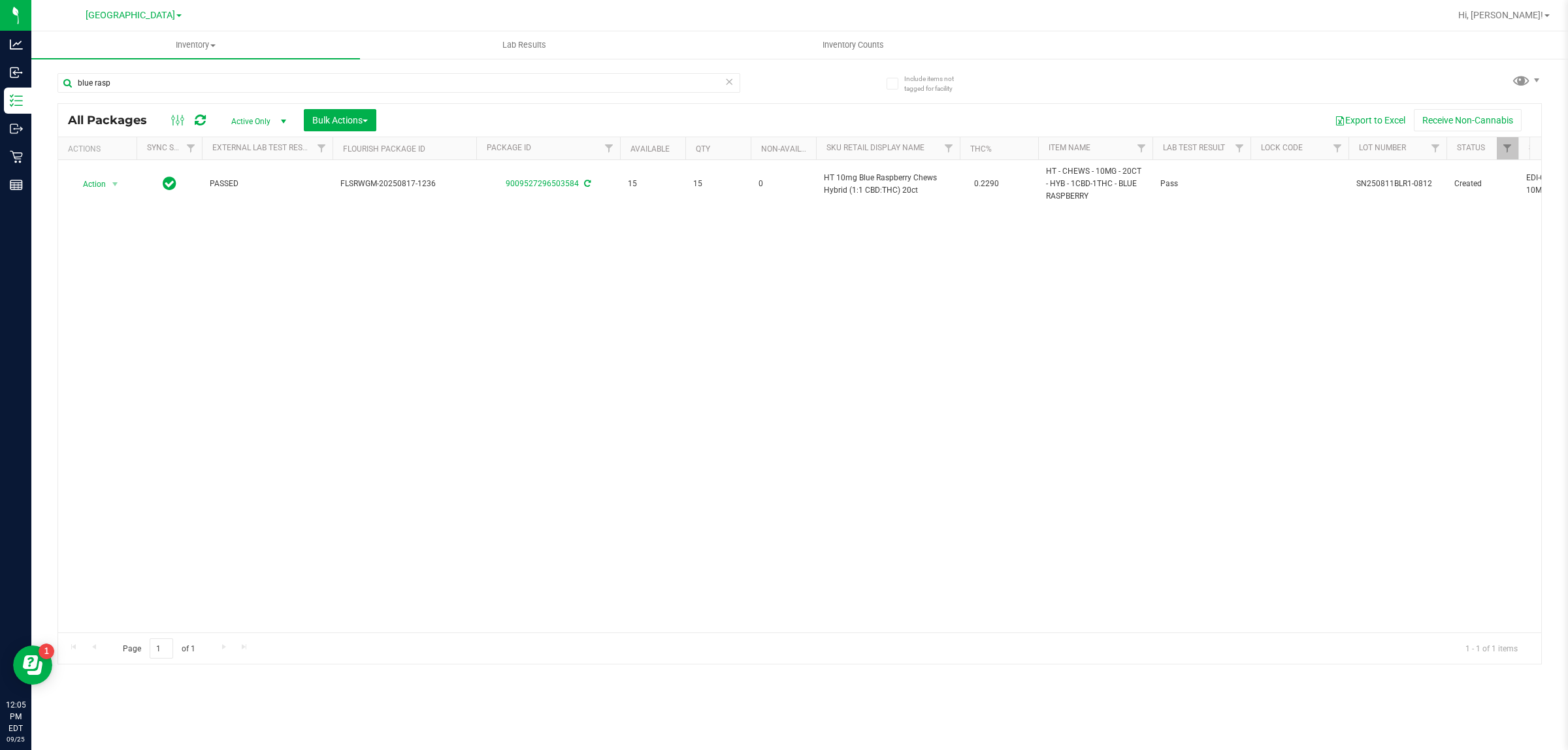
click at [611, 324] on div "Action Action Adjust qty Create package Edit attributes Global inventory Locate…" at bounding box center [800, 396] width 1483 height 472
